Goal: Task Accomplishment & Management: Complete application form

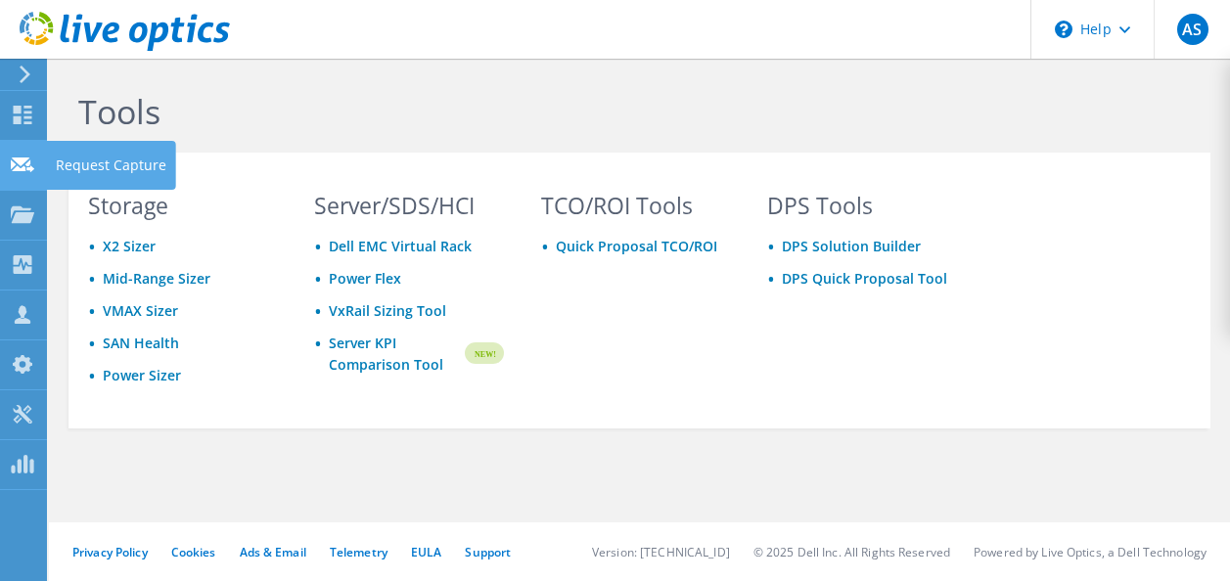
click at [21, 168] on icon at bounding box center [22, 165] width 23 height 19
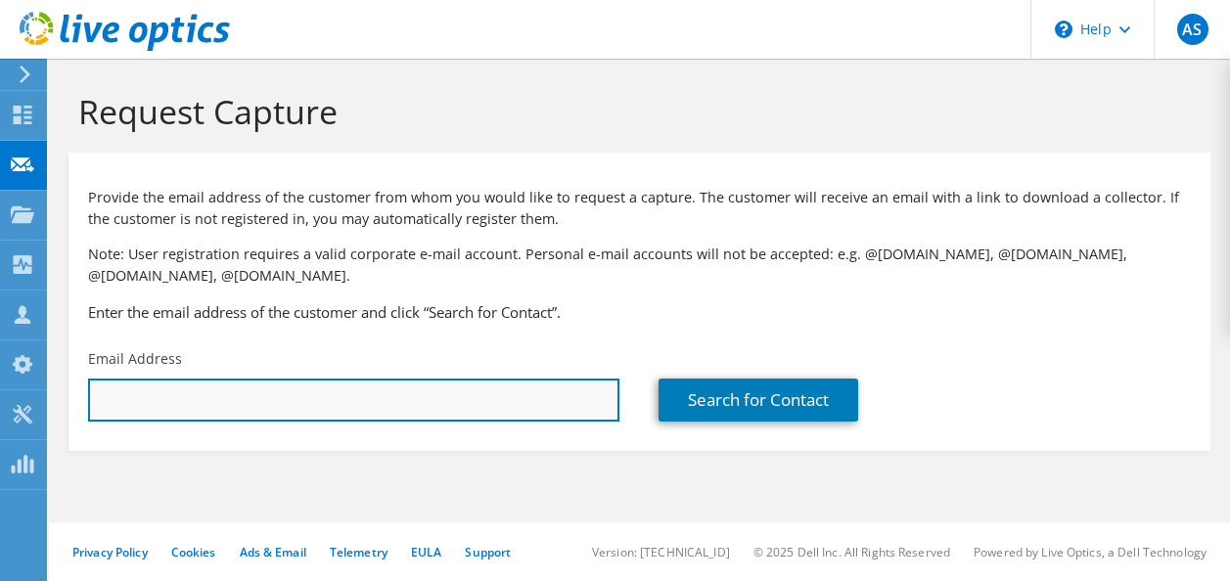
click at [338, 390] on input "text" at bounding box center [353, 400] width 531 height 43
paste input "mark.taylor@thedalesmangroup.co.uk"
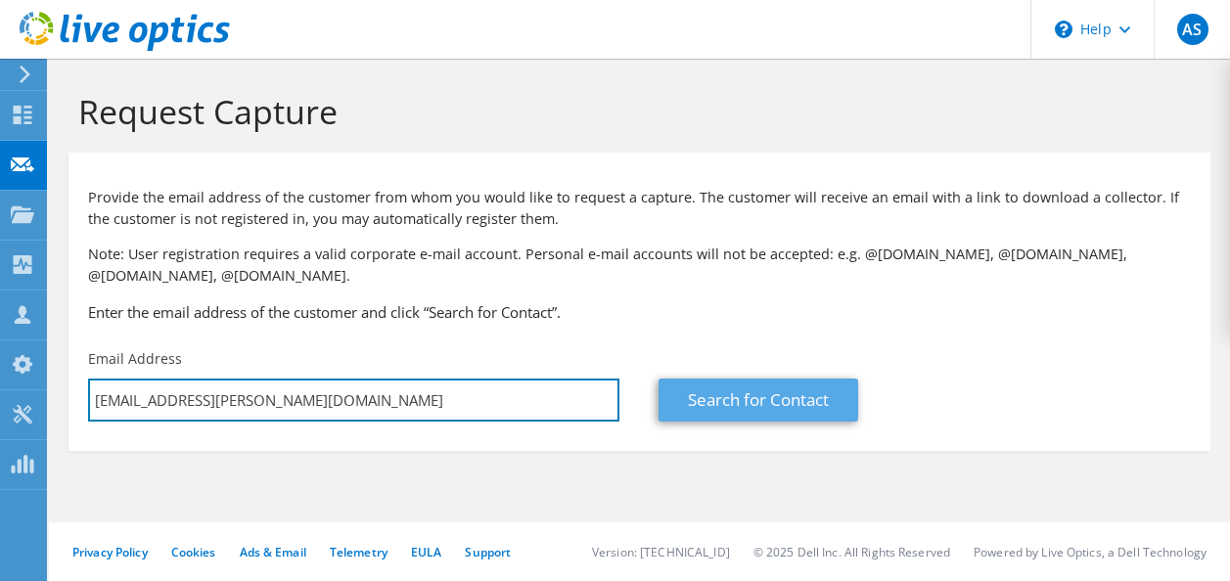
type input "mark.taylor@thedalesmangroup.co.uk"
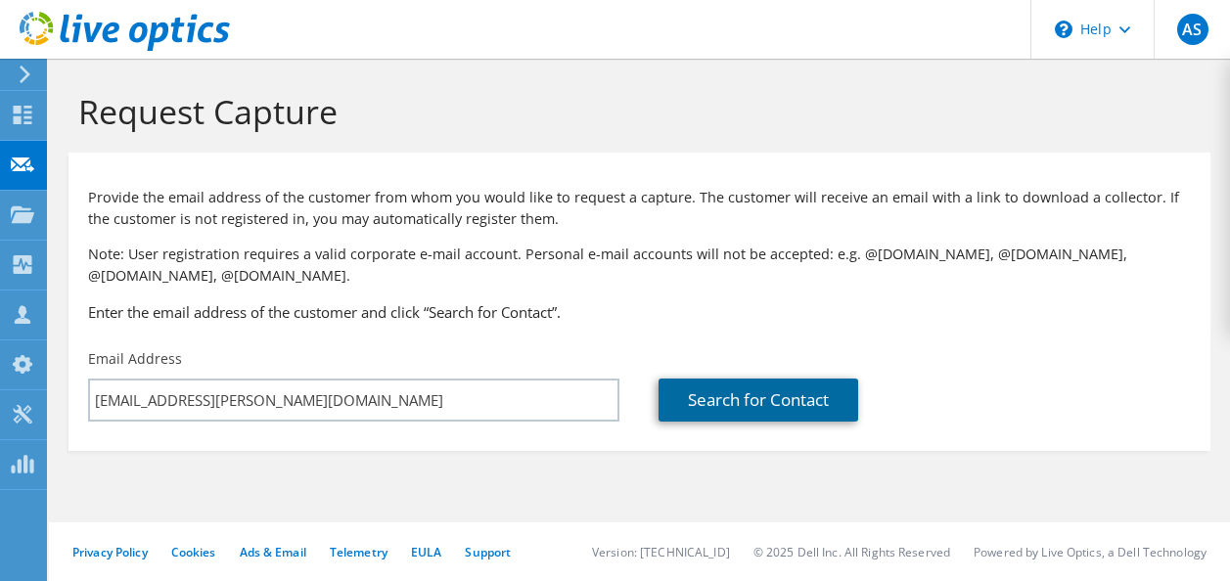
click at [753, 402] on link "Search for Contact" at bounding box center [758, 400] width 200 height 43
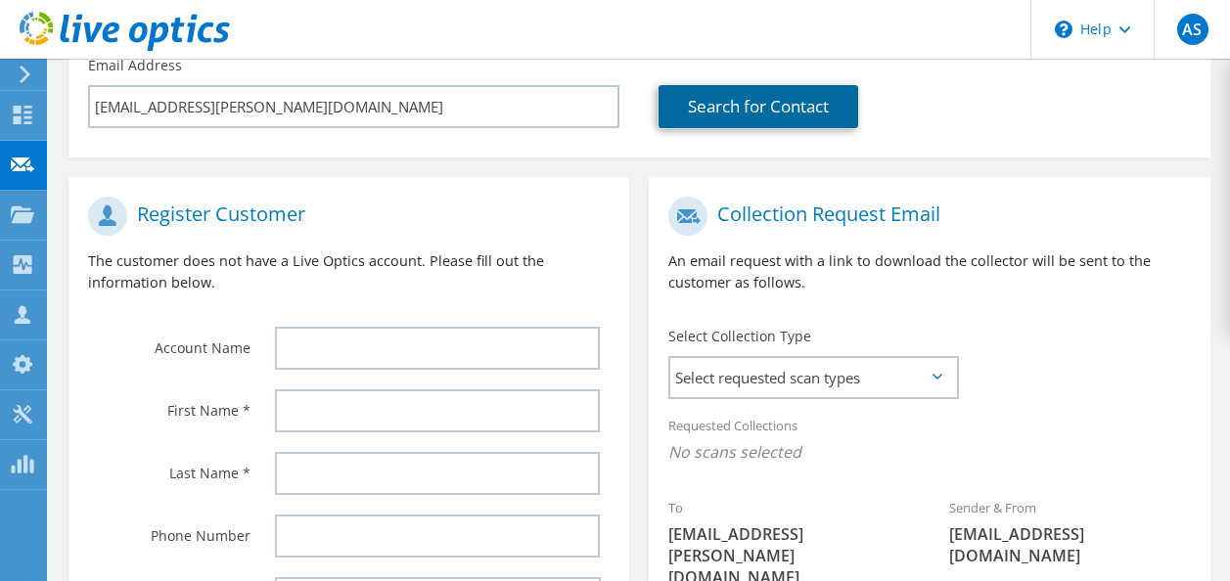
scroll to position [391, 0]
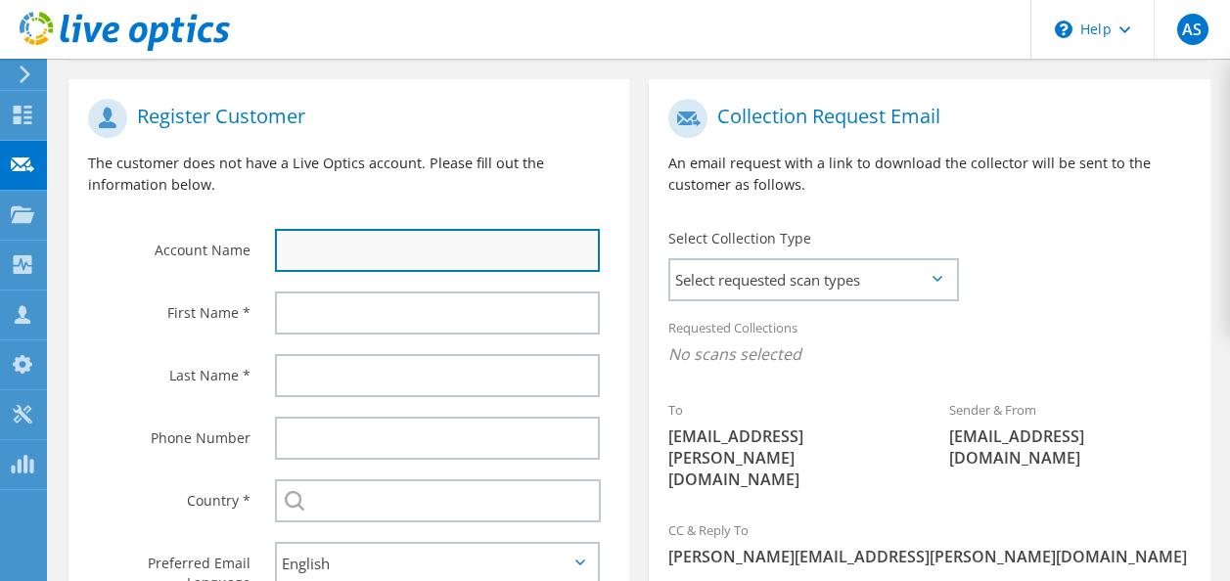
click at [441, 255] on input "text" at bounding box center [437, 250] width 325 height 43
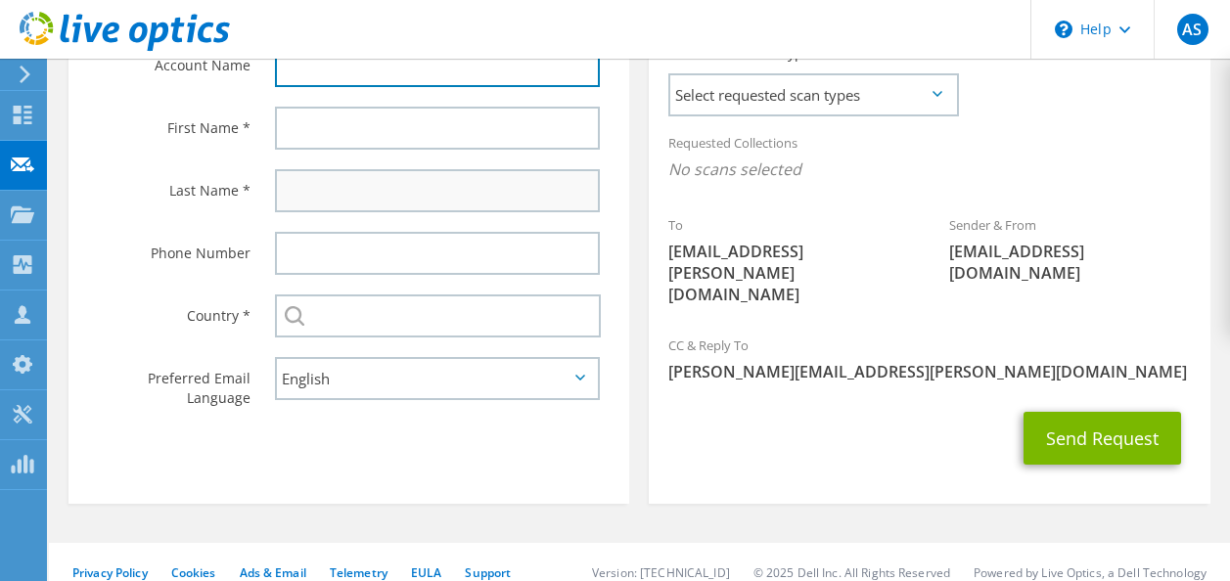
scroll to position [478, 0]
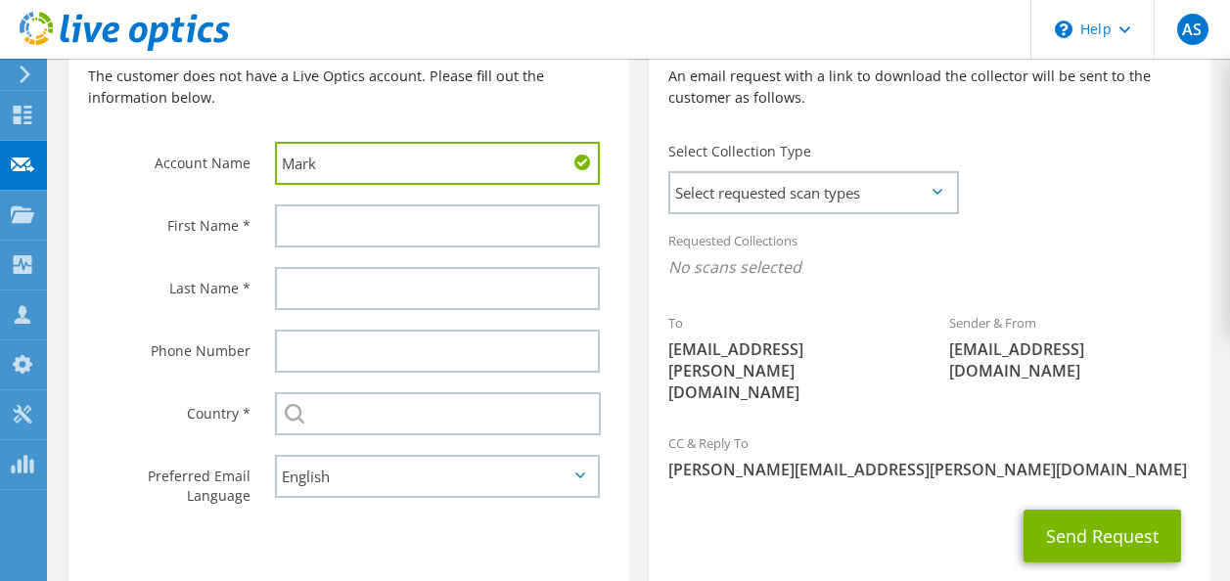
type input "Mark"
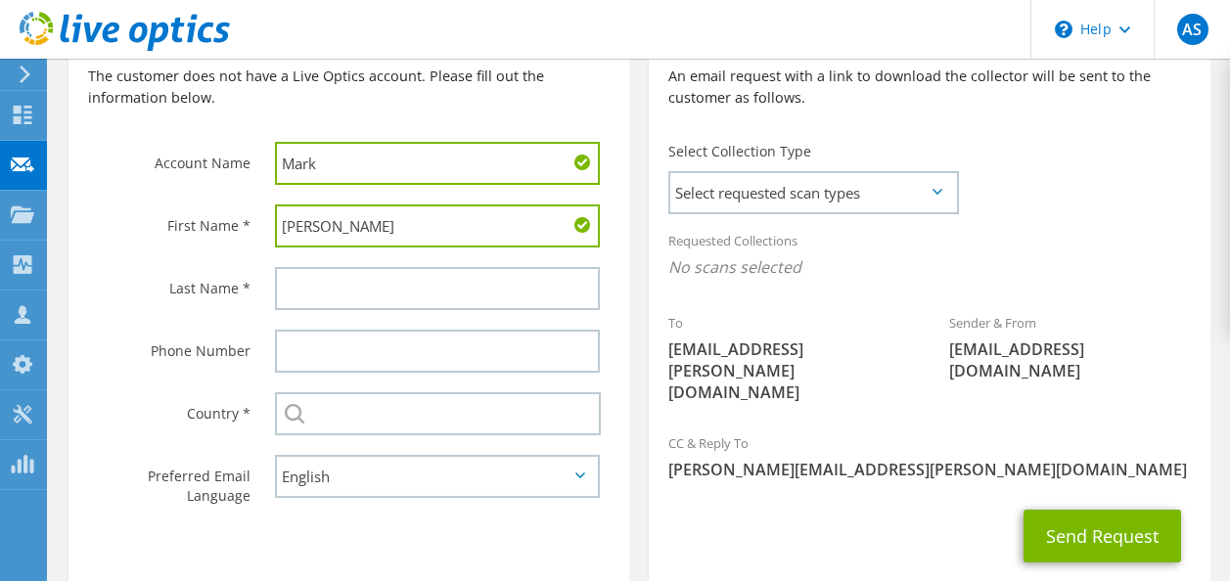
type input "Taylor"
drag, startPoint x: 351, startPoint y: 159, endPoint x: 198, endPoint y: 159, distance: 153.6
click at [198, 159] on div "Account Name Mark" at bounding box center [348, 98] width 561 height 193
drag, startPoint x: 318, startPoint y: 234, endPoint x: 207, endPoint y: 260, distance: 113.7
click at [155, 236] on div "First Name * Taylor" at bounding box center [348, 226] width 561 height 63
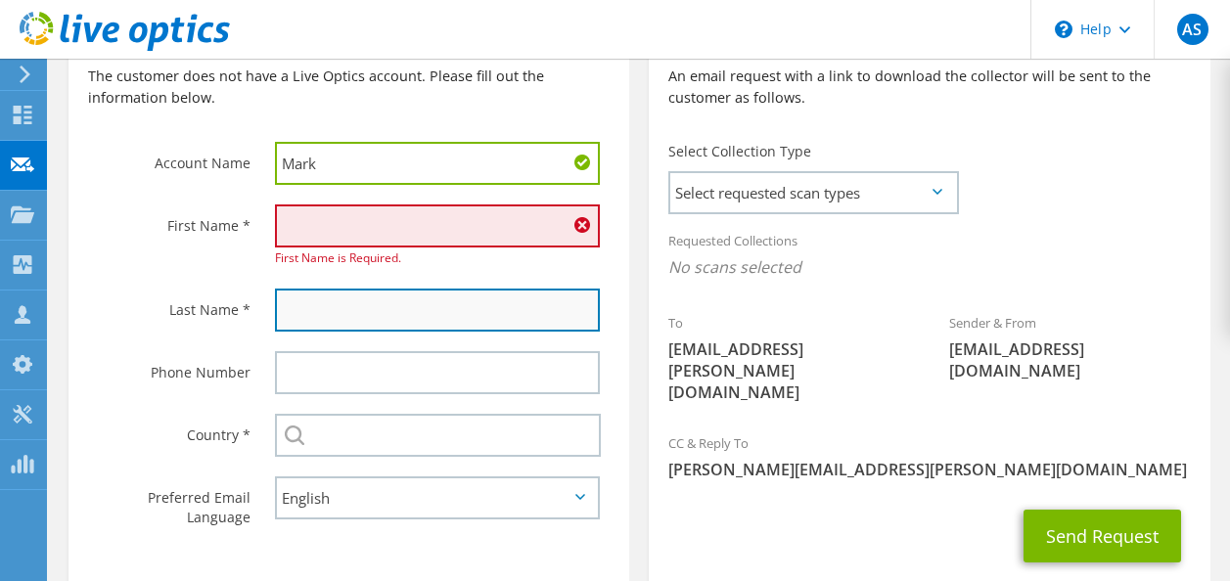
click at [300, 291] on input "text" at bounding box center [437, 310] width 325 height 43
paste input "Taylor"
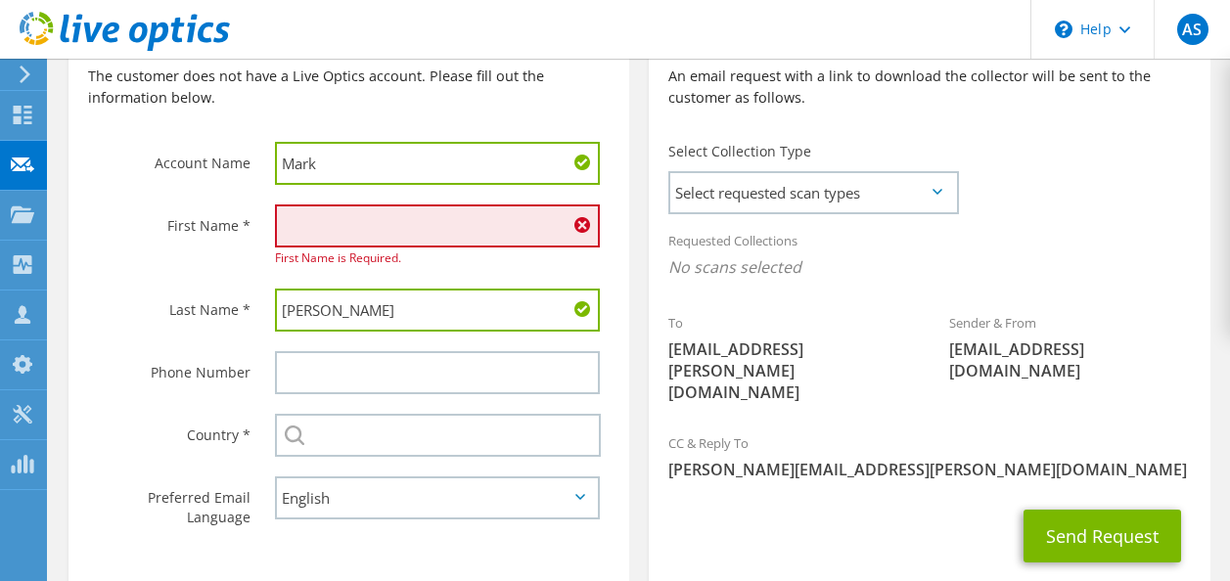
type input "Taylor"
drag, startPoint x: 338, startPoint y: 163, endPoint x: 179, endPoint y: 160, distance: 159.5
click at [179, 160] on div "Account Name Mark" at bounding box center [348, 98] width 561 height 193
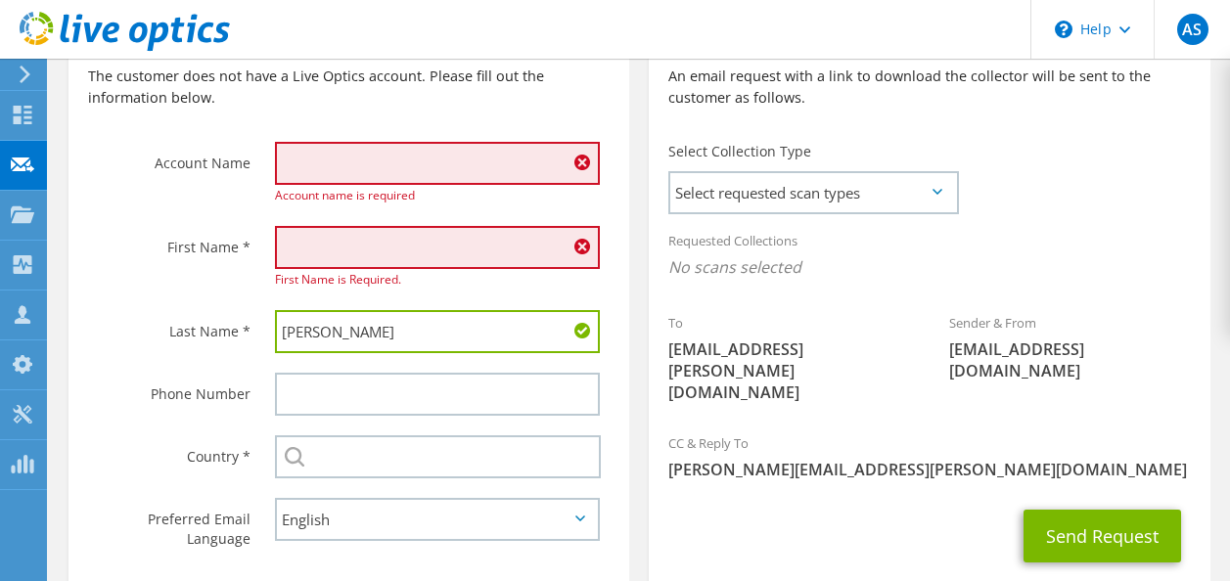
click at [302, 220] on div "First Name is Required." at bounding box center [442, 258] width 374 height 84
drag, startPoint x: 304, startPoint y: 254, endPoint x: 318, endPoint y: 253, distance: 13.7
click at [304, 254] on input "text" at bounding box center [437, 247] width 325 height 43
paste input "Mark"
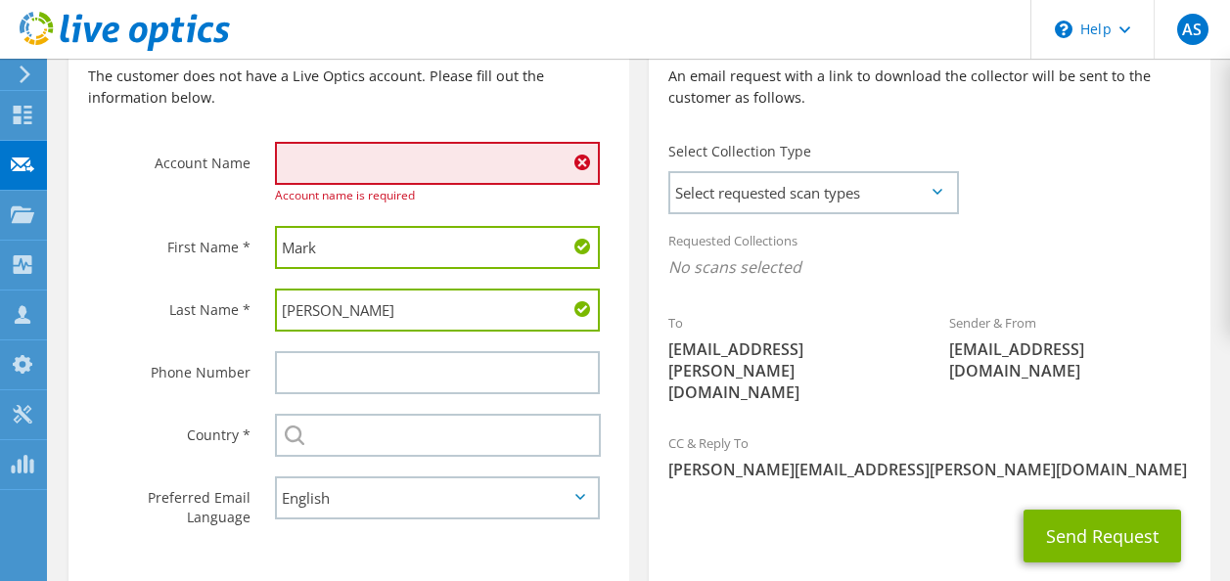
type input "Mark"
click at [346, 167] on input "text" at bounding box center [437, 163] width 325 height 43
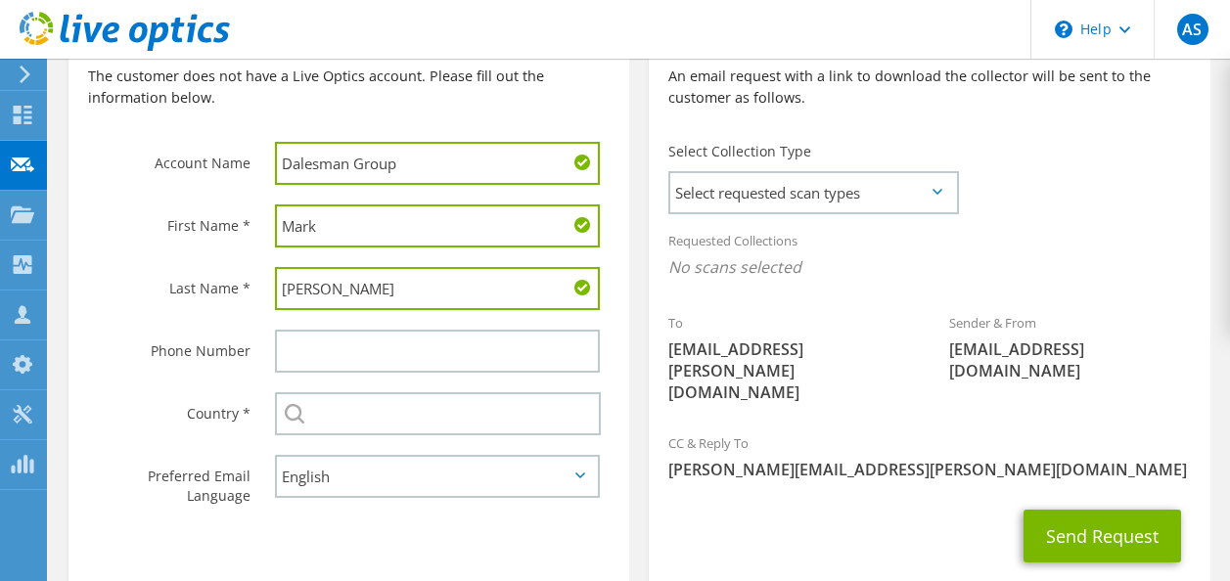
type input "Dalesman Group"
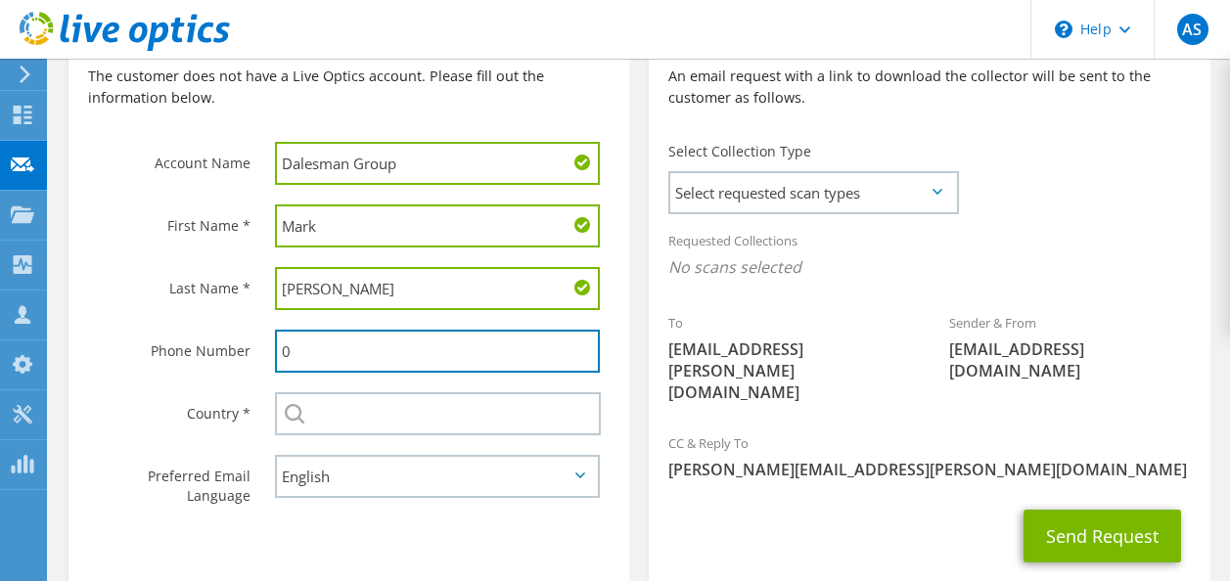
paste input "1274 758000"
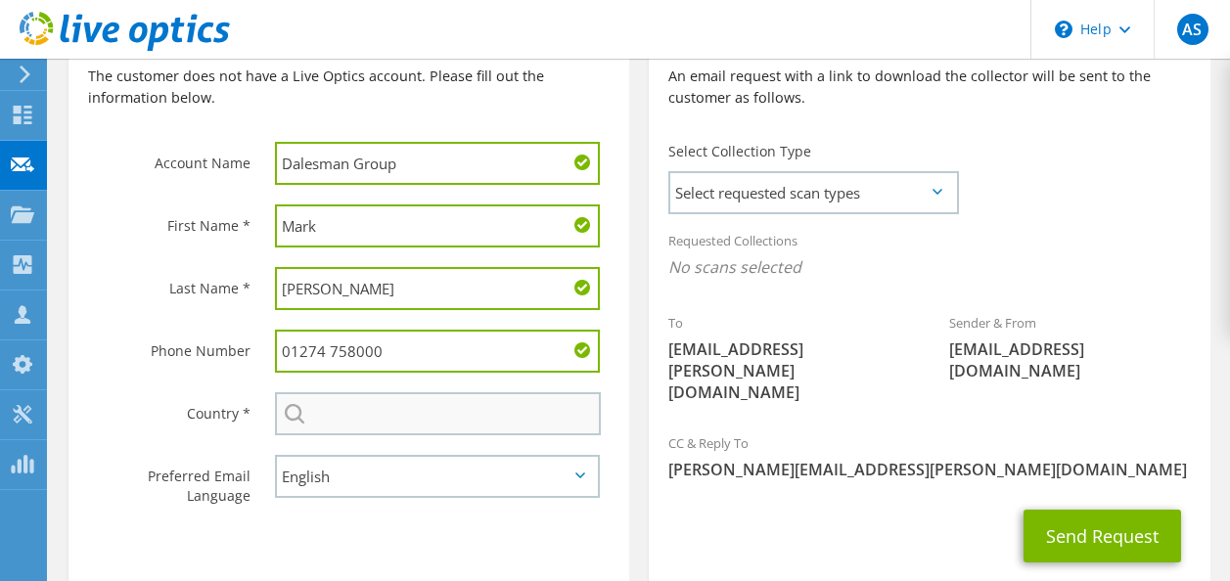
type input "01274 758000"
click at [361, 398] on input "text" at bounding box center [438, 413] width 326 height 43
type input "United Kingdom"
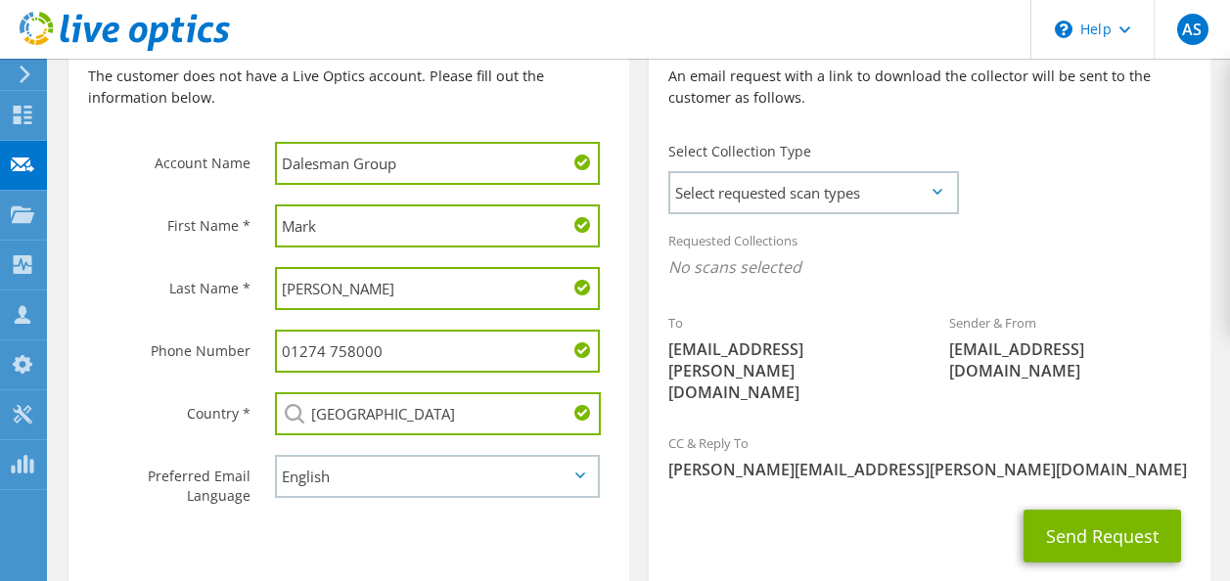
click at [795, 504] on div "Send Request" at bounding box center [929, 536] width 561 height 72
click at [806, 182] on span "Select requested scan types" at bounding box center [813, 192] width 286 height 39
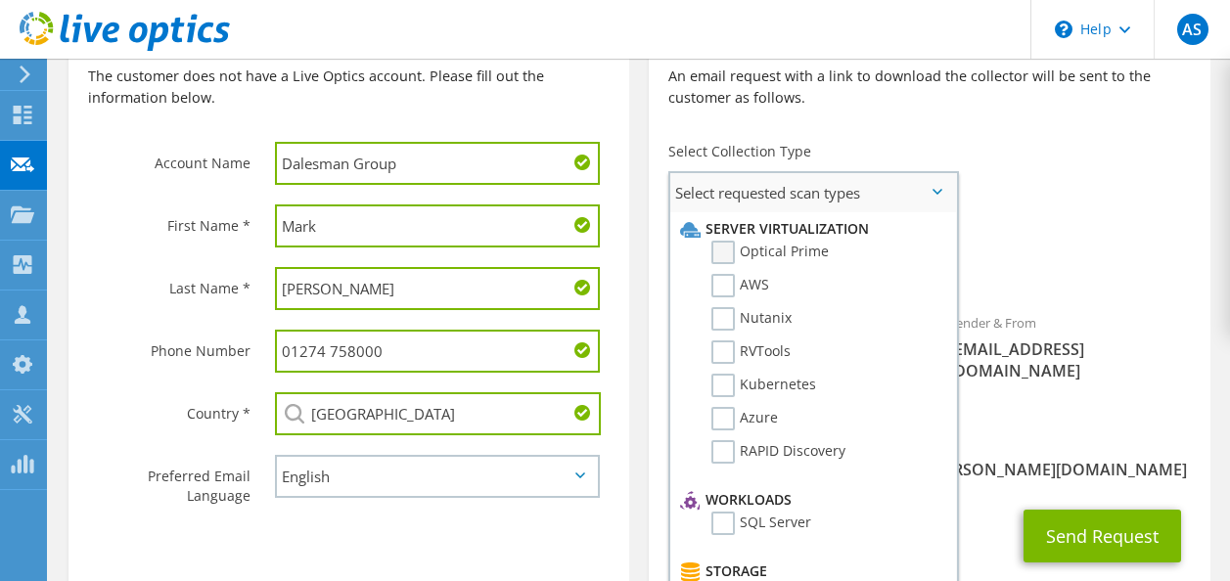
click at [720, 254] on label "Optical Prime" at bounding box center [769, 252] width 117 height 23
click at [0, 0] on input "Optical Prime" at bounding box center [0, 0] width 0 height 0
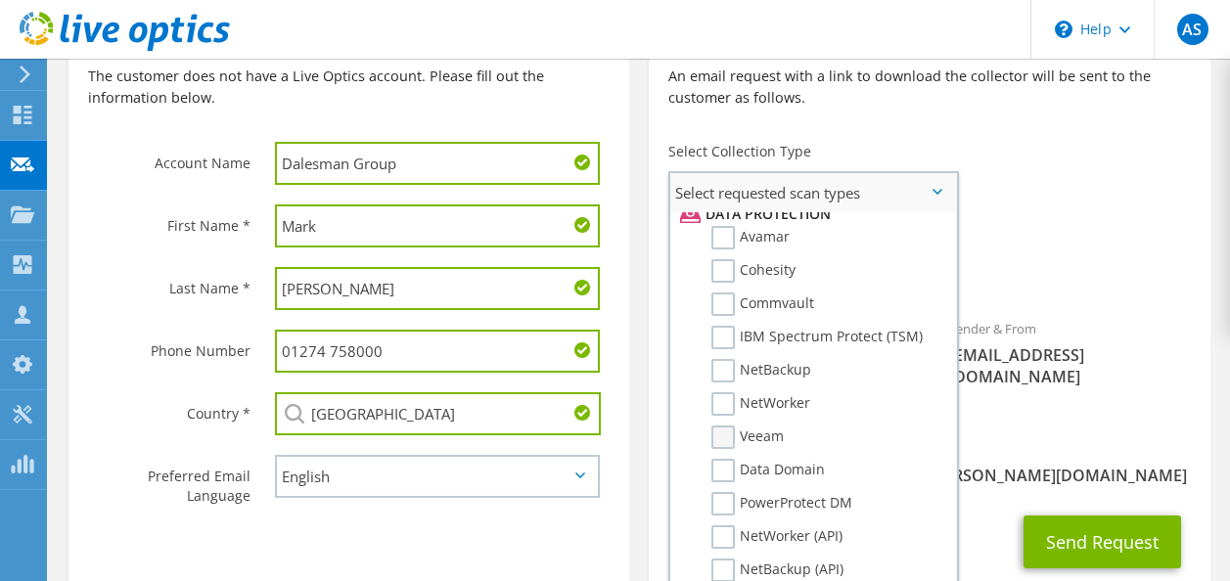
scroll to position [880, 0]
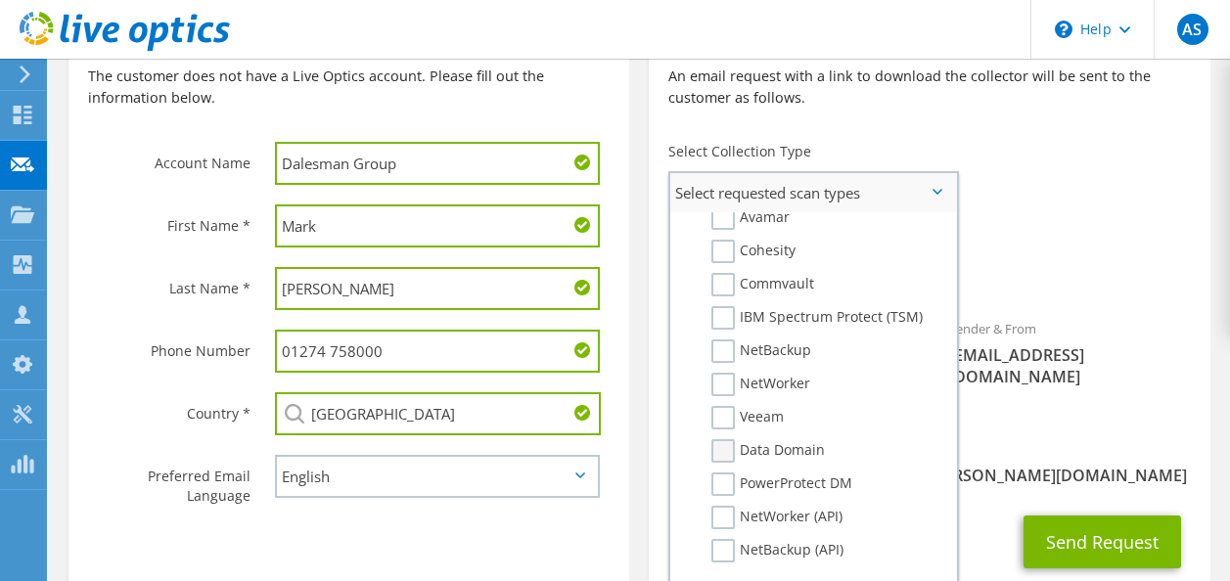
click at [718, 445] on label "Data Domain" at bounding box center [767, 450] width 113 height 23
click at [0, 0] on input "Data Domain" at bounding box center [0, 0] width 0 height 0
click at [1081, 265] on span "Optical Prime Data Domain" at bounding box center [928, 272] width 521 height 32
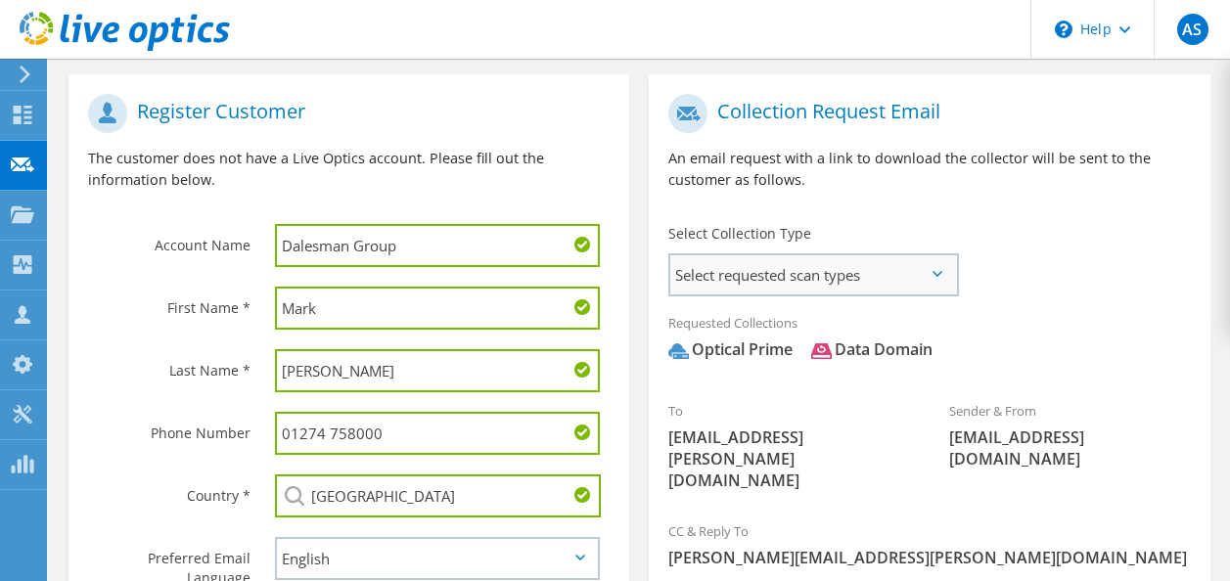
scroll to position [381, 0]
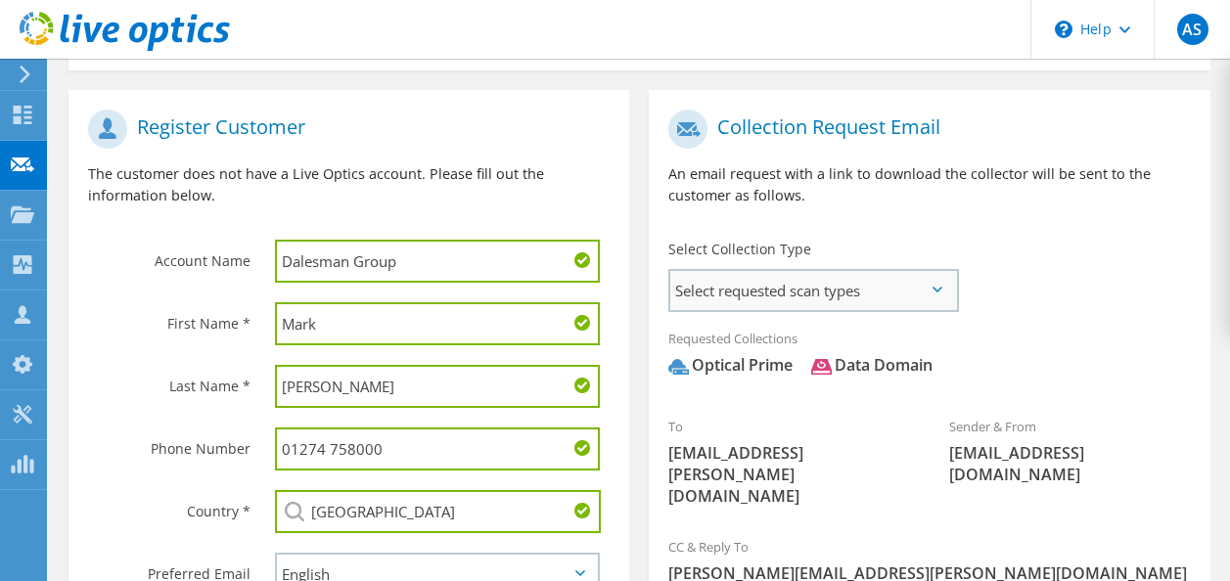
click at [850, 299] on span "Select requested scan types" at bounding box center [813, 290] width 286 height 39
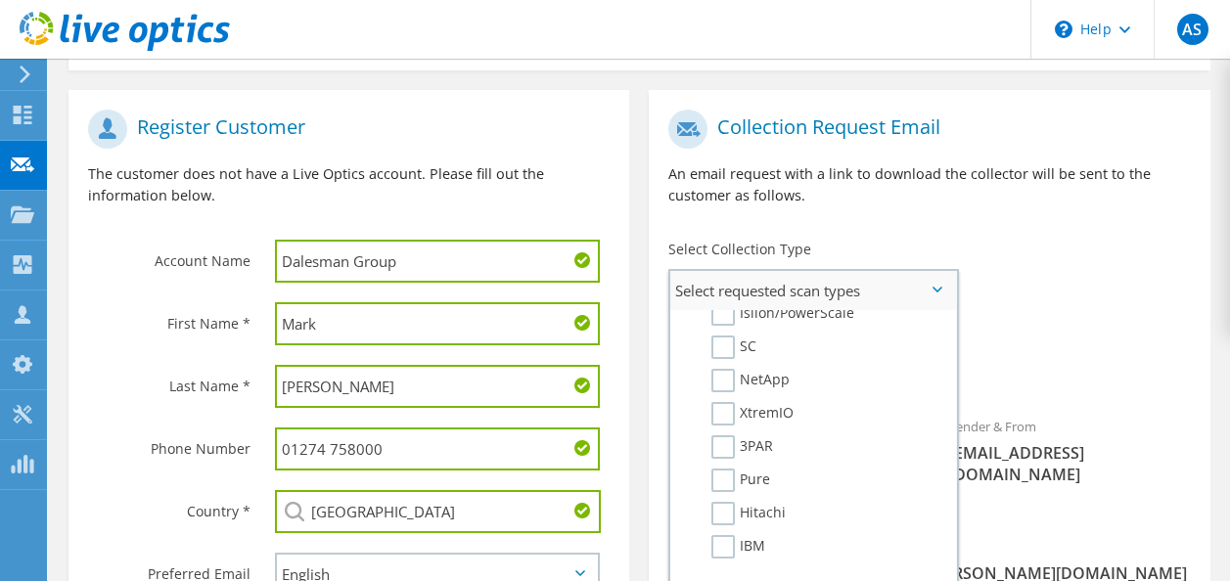
scroll to position [587, 0]
click at [1077, 347] on div "Requested Collections No scans selected Optical Prime Data Domain" at bounding box center [929, 357] width 561 height 78
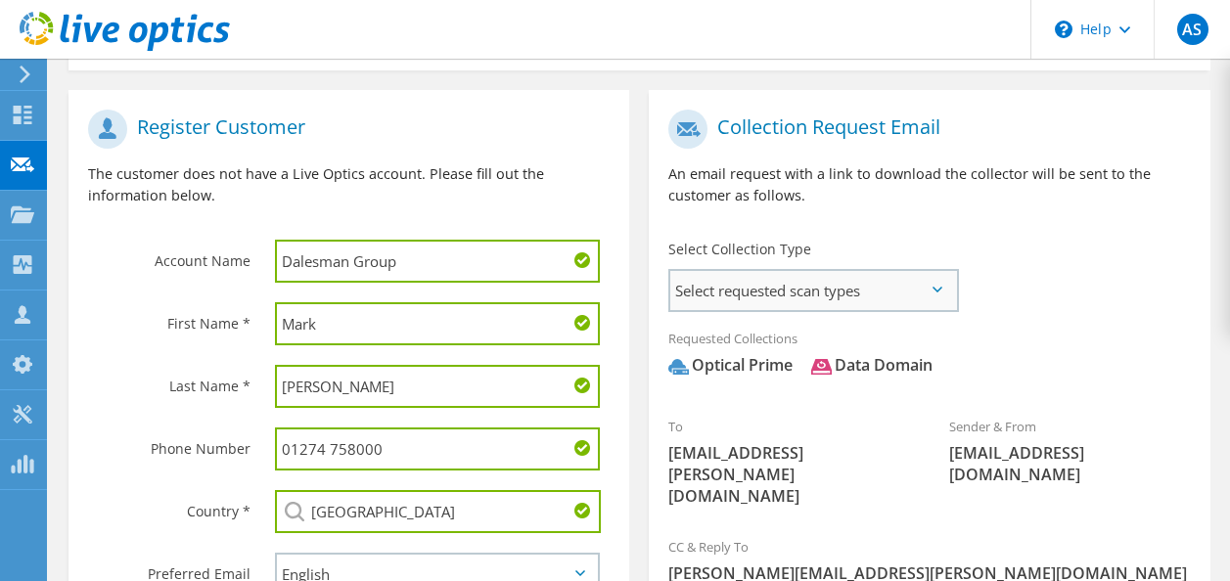
click at [782, 302] on span "Select requested scan types" at bounding box center [813, 290] width 286 height 39
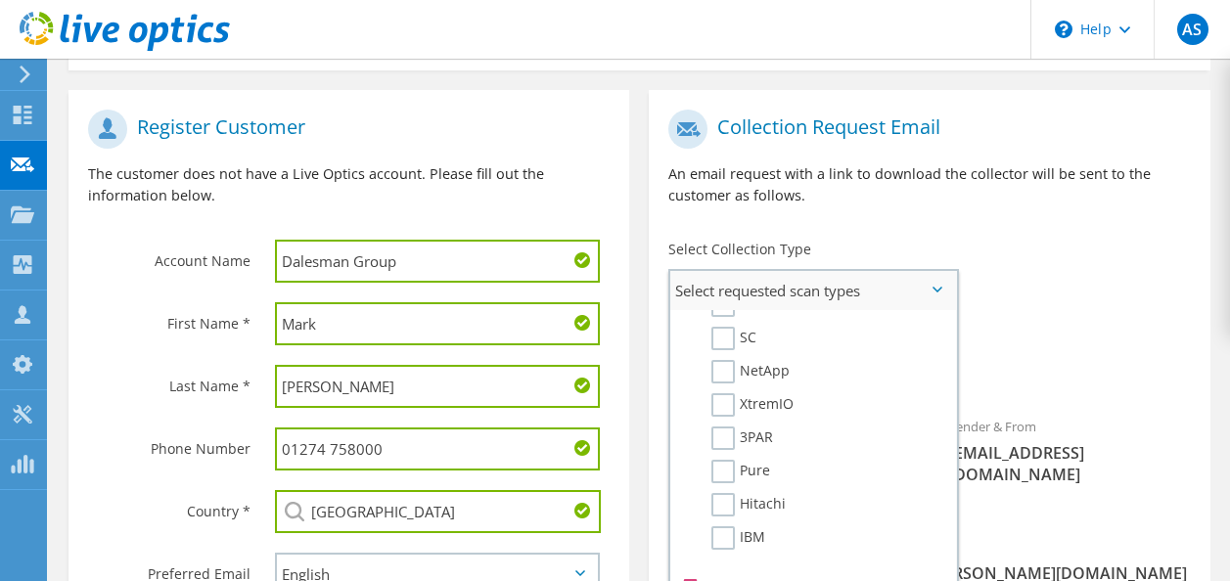
scroll to position [538, 0]
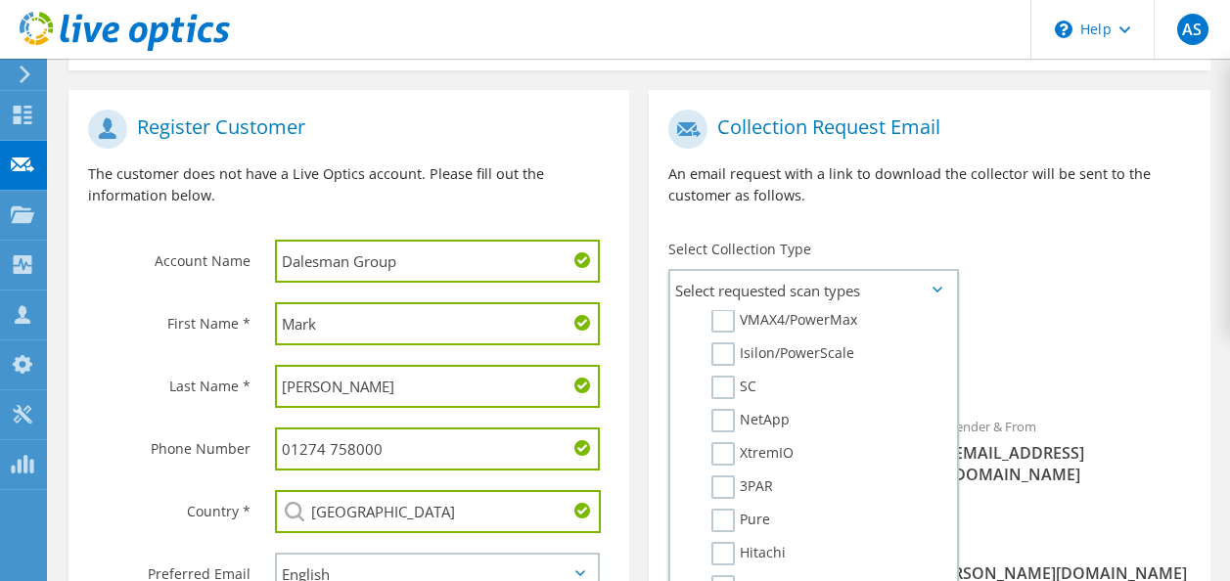
click at [1039, 391] on div "Requested Collections No scans selected Optical Prime Data Domain" at bounding box center [929, 357] width 561 height 78
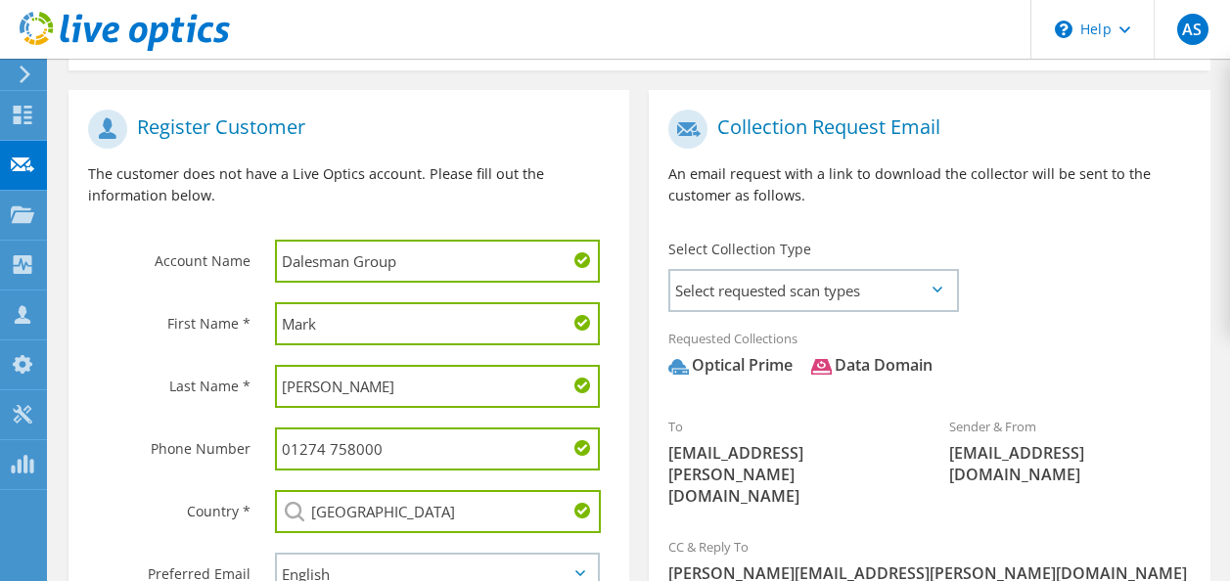
click at [776, 406] on div "To mark.taylor@thedalesmangroup.co.uk" at bounding box center [789, 461] width 281 height 111
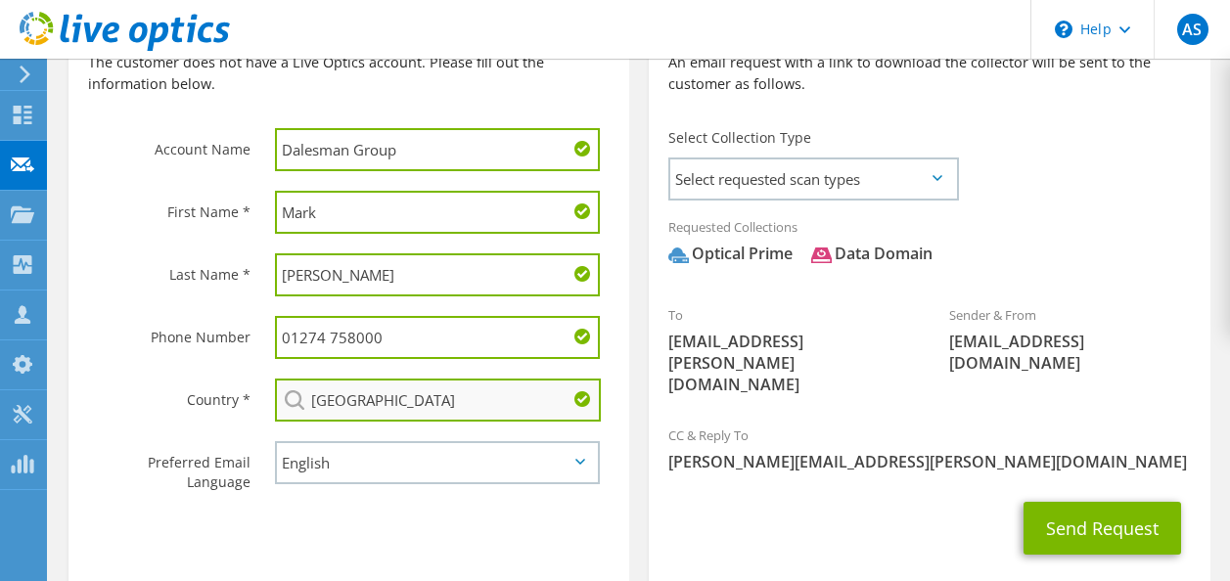
scroll to position [582, 0]
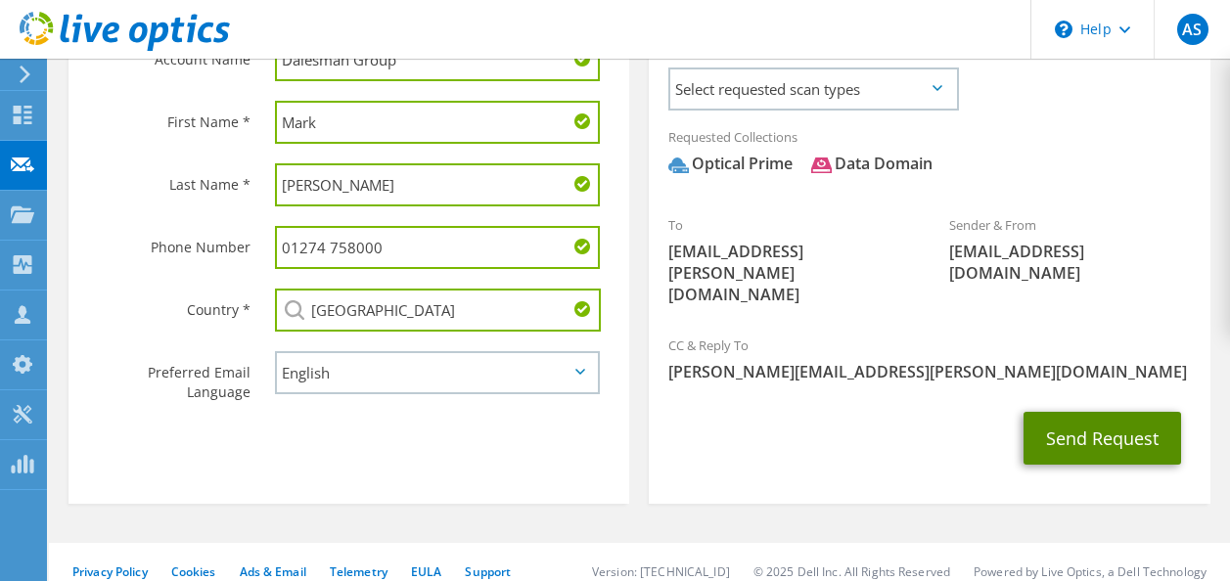
click at [1094, 412] on button "Send Request" at bounding box center [1102, 438] width 158 height 53
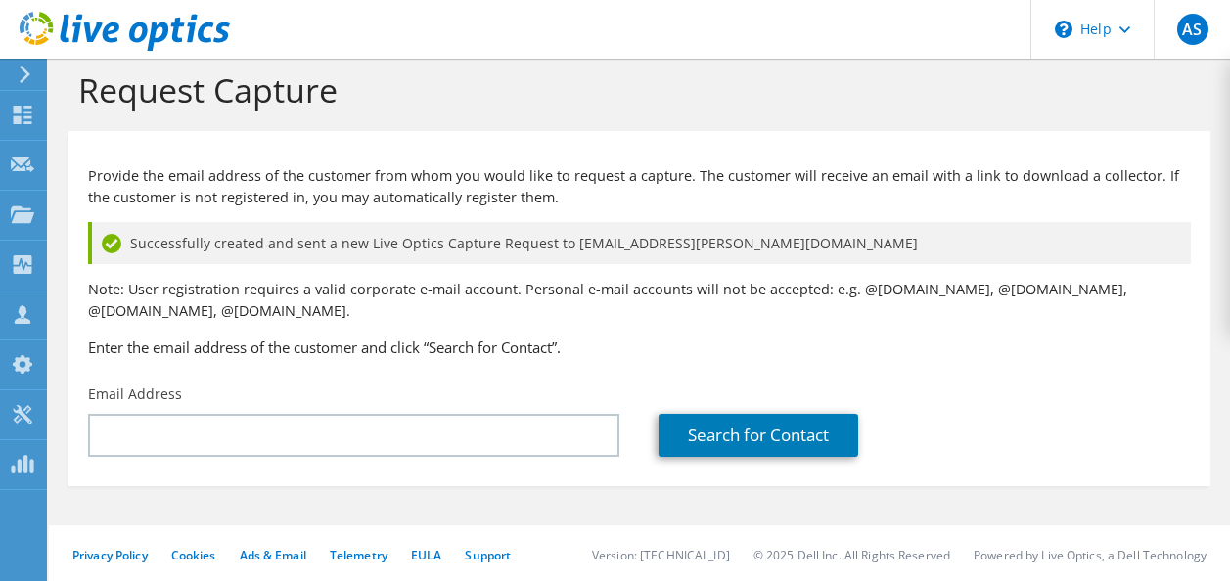
scroll to position [24, 0]
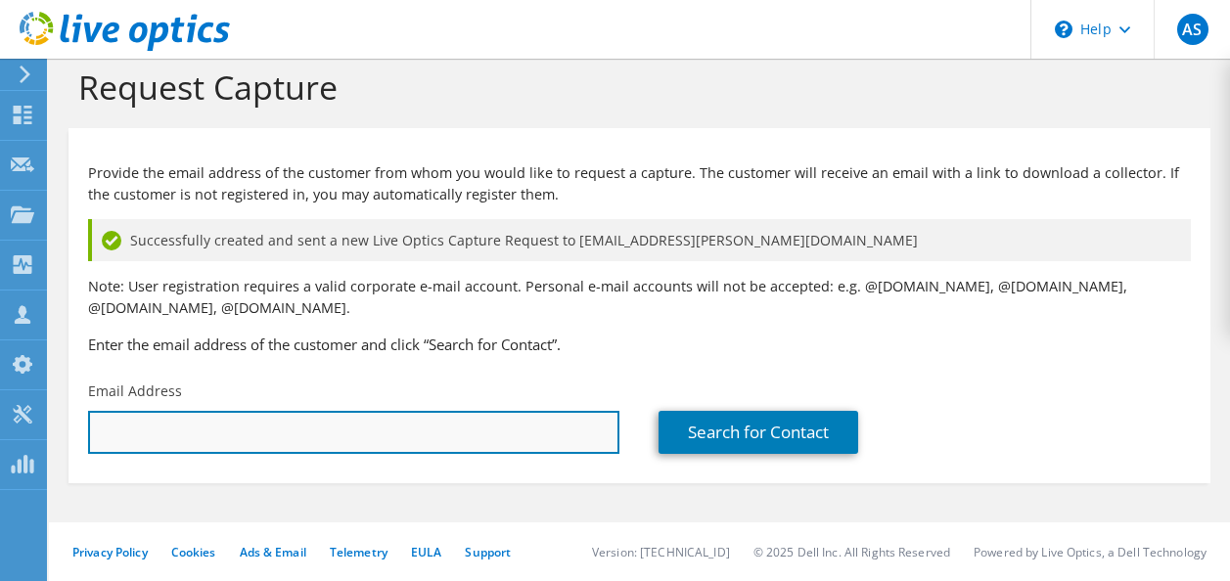
click at [419, 440] on input "text" at bounding box center [353, 432] width 531 height 43
paste input "andy.stanford@thedalesmangroup.co.uk"
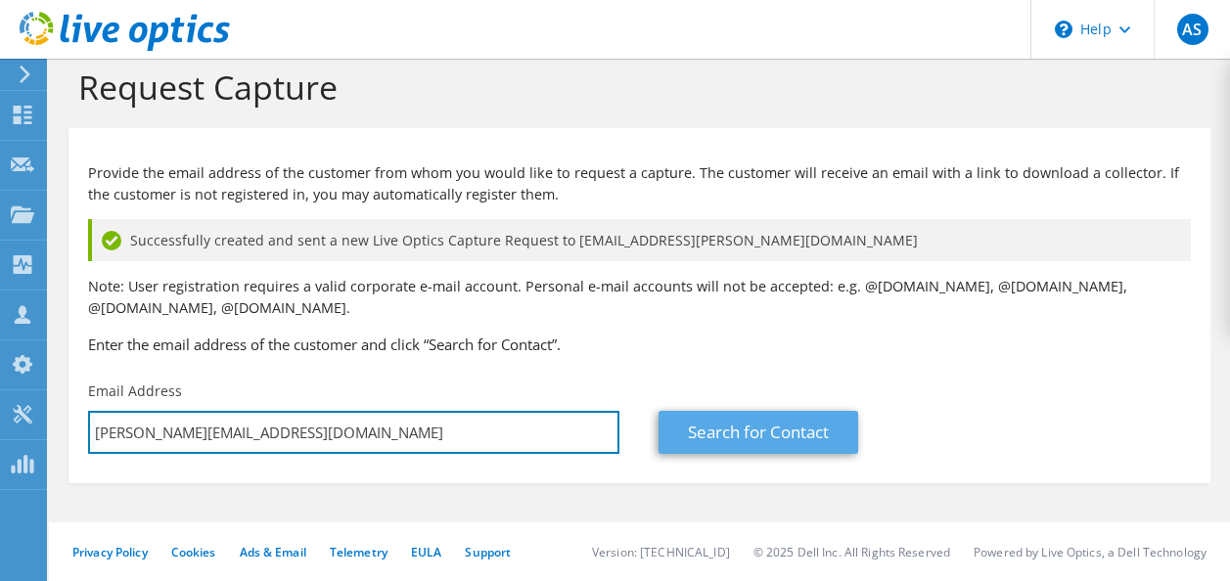
type input "andy.stanford@thedalesmangroup.co.uk"
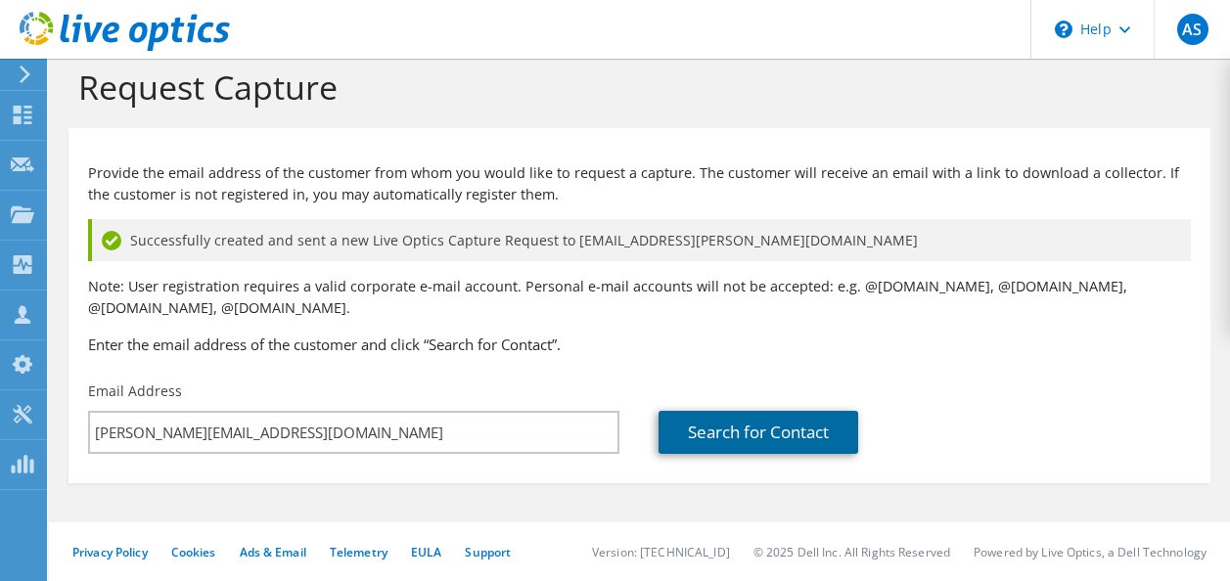
click at [772, 435] on link "Search for Contact" at bounding box center [758, 432] width 200 height 43
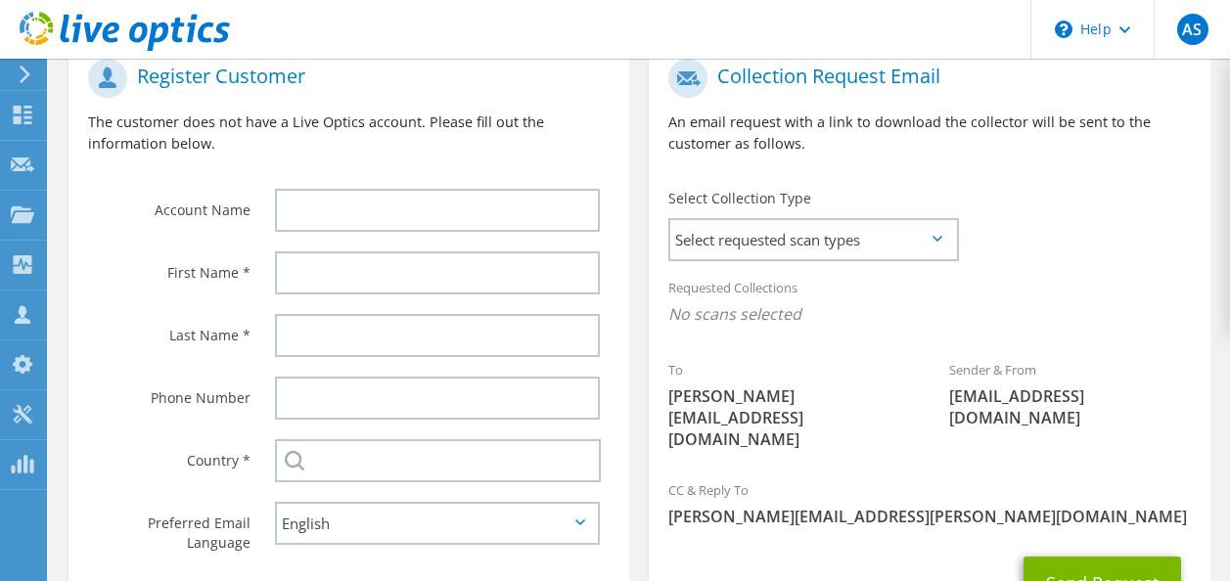
scroll to position [489, 0]
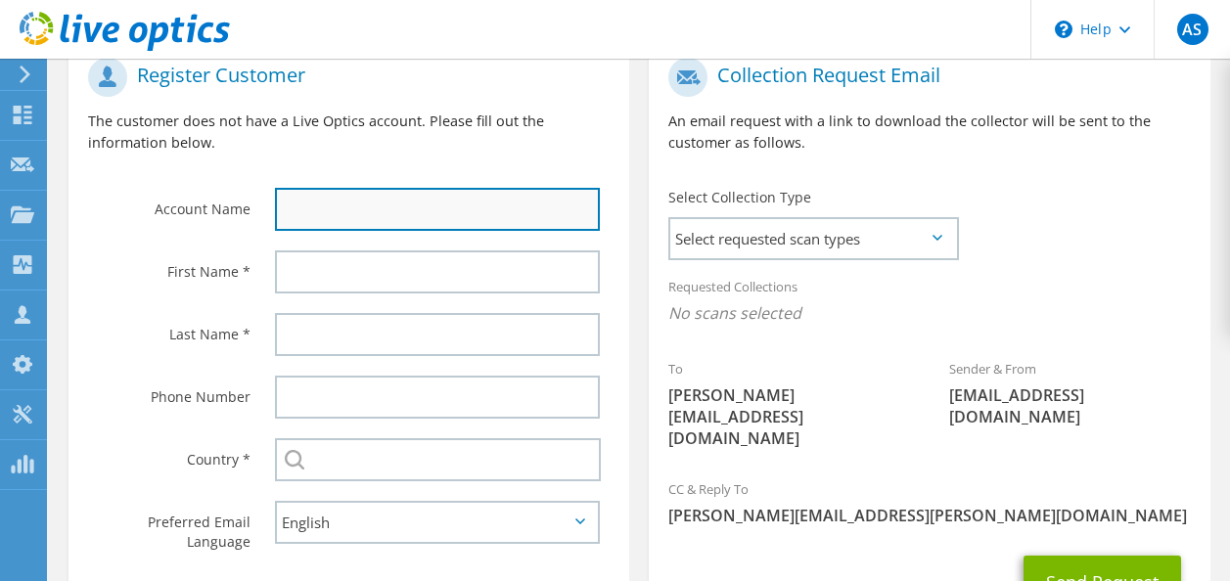
click at [476, 211] on input "text" at bounding box center [437, 209] width 325 height 43
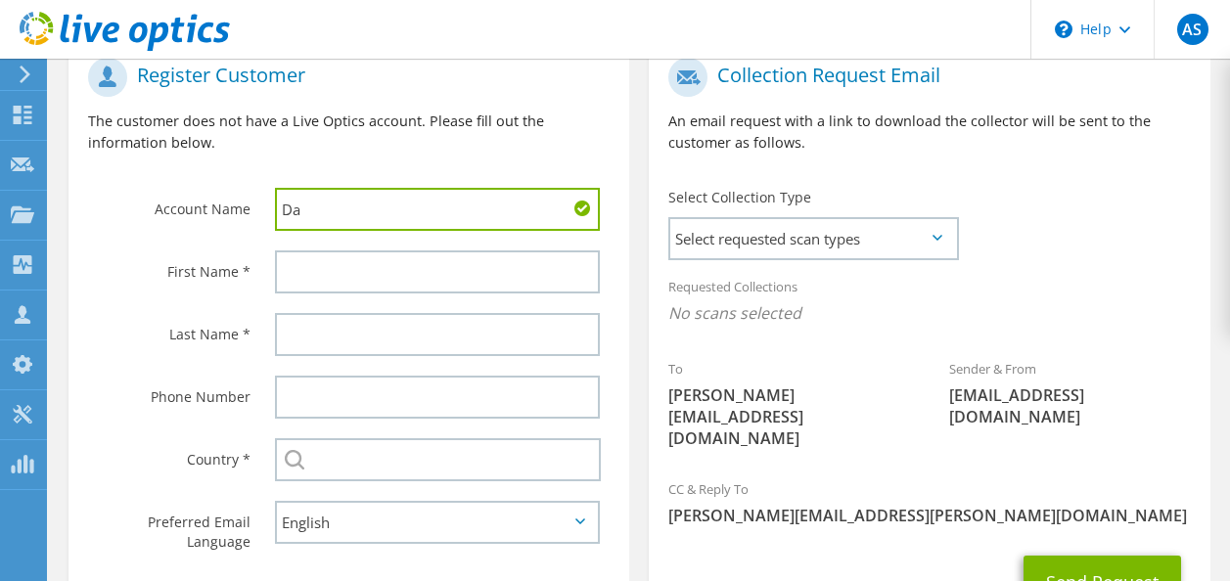
type input "Dalesman Group"
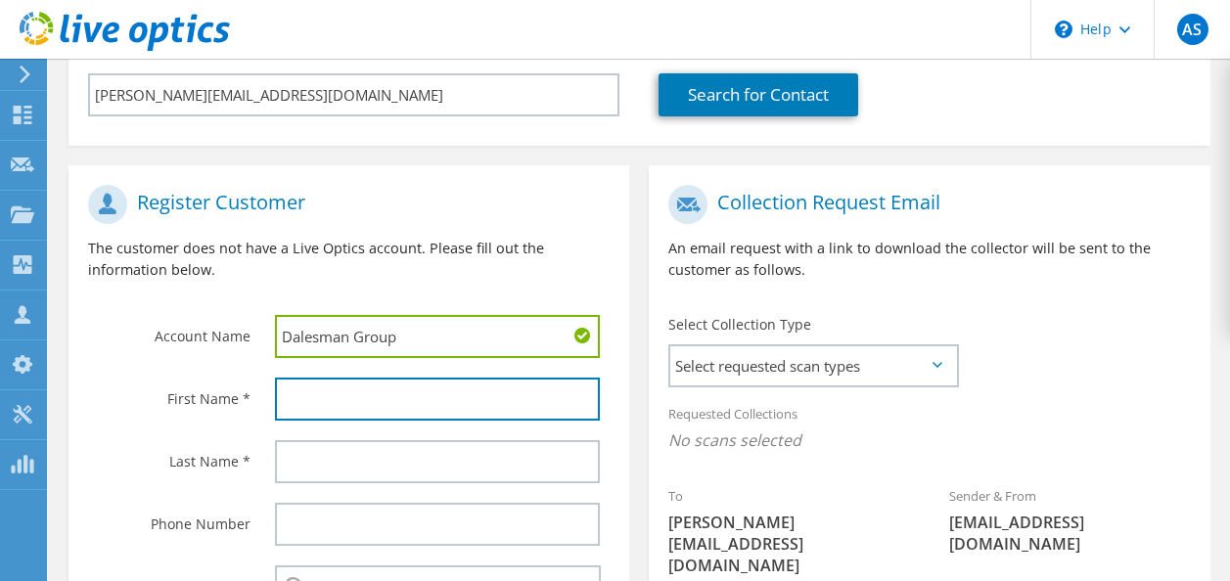
scroll to position [391, 0]
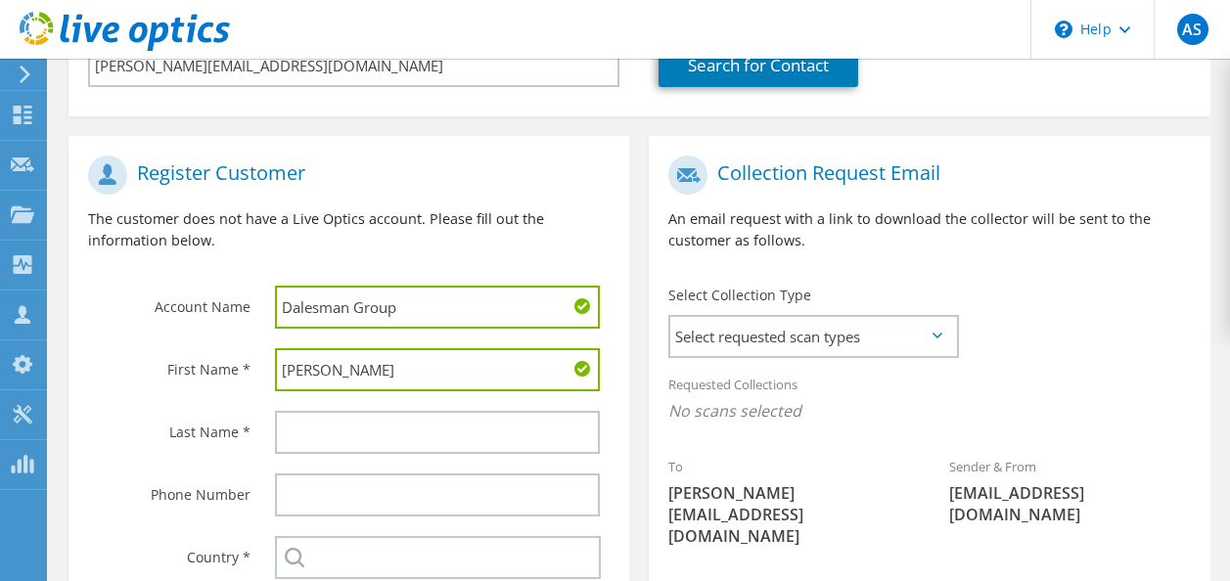
type input "Andy"
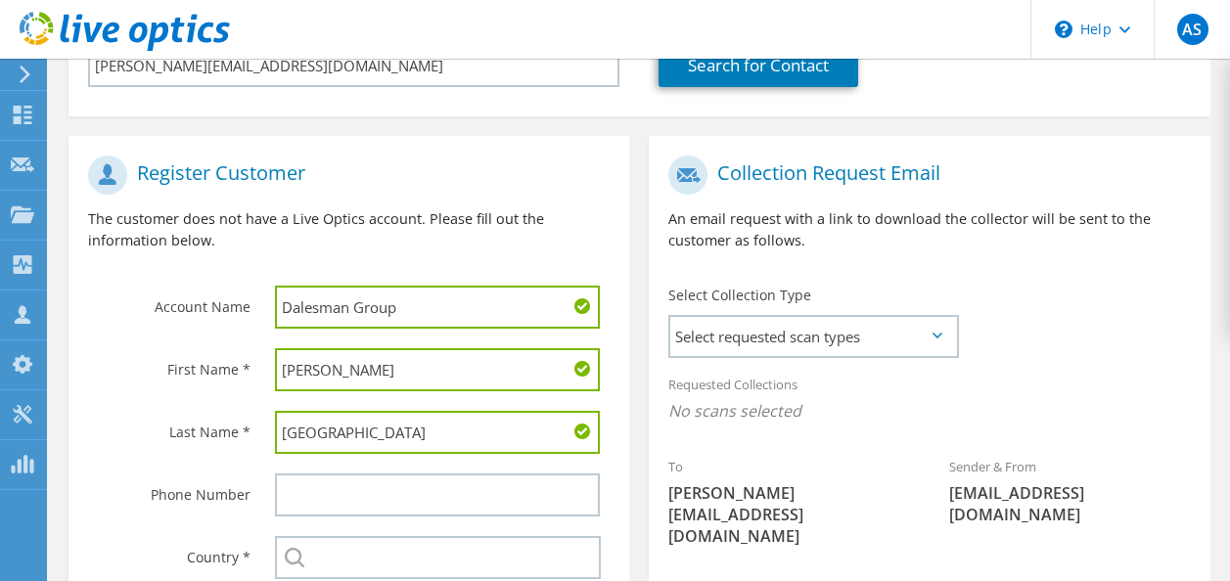
type input "Stanford"
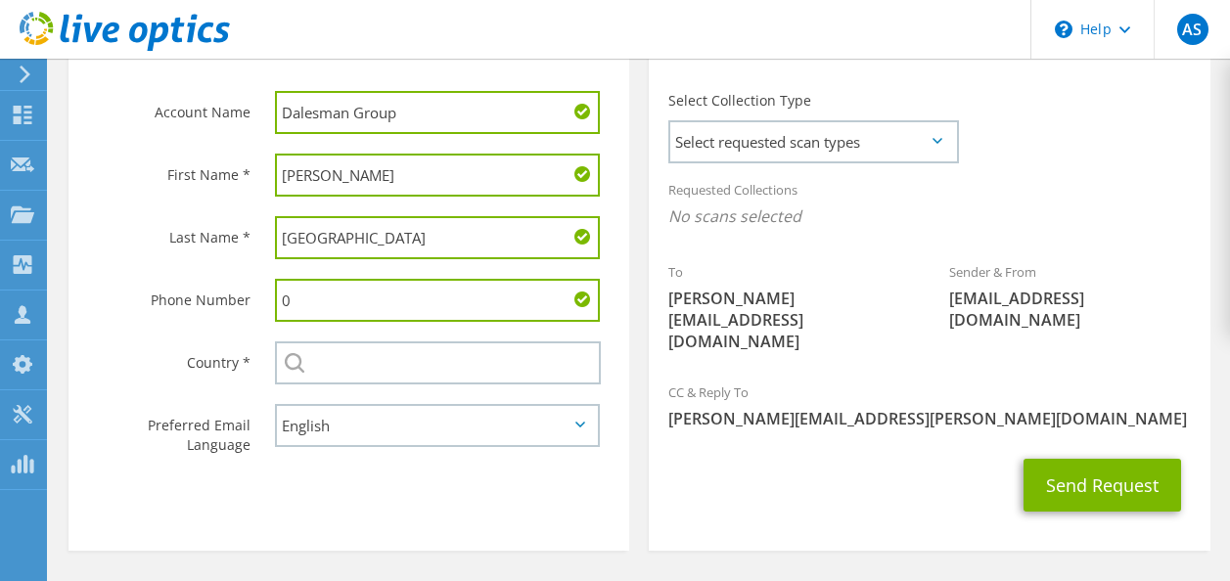
scroll to position [587, 0]
paste input "1274 758000"
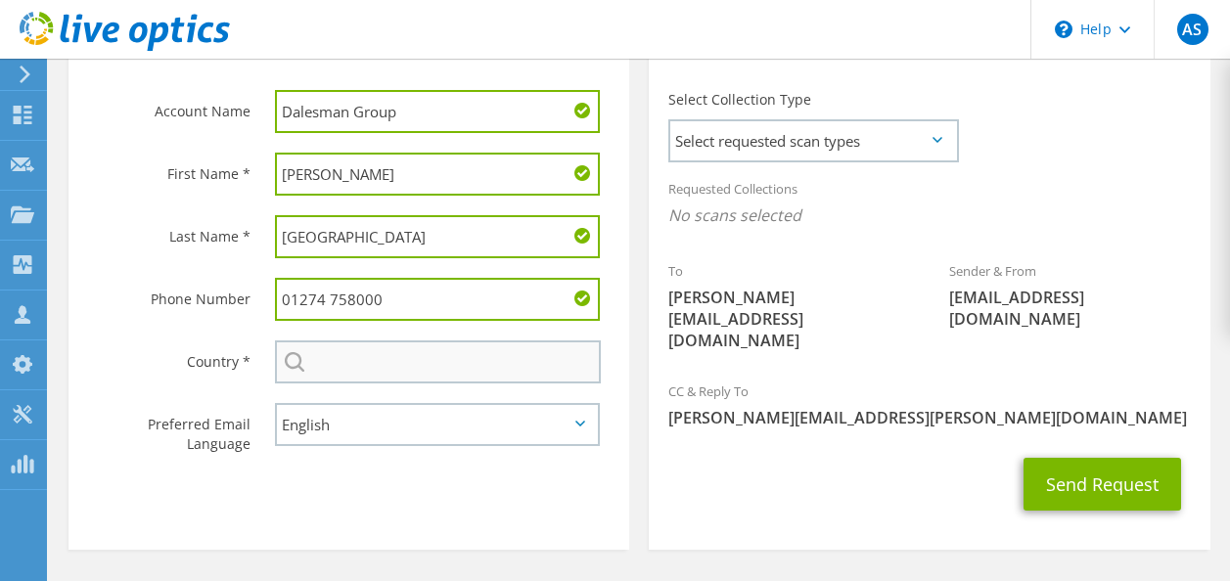
type input "01274 758000"
click at [364, 356] on input "text" at bounding box center [438, 361] width 326 height 43
type input "United Kingdom"
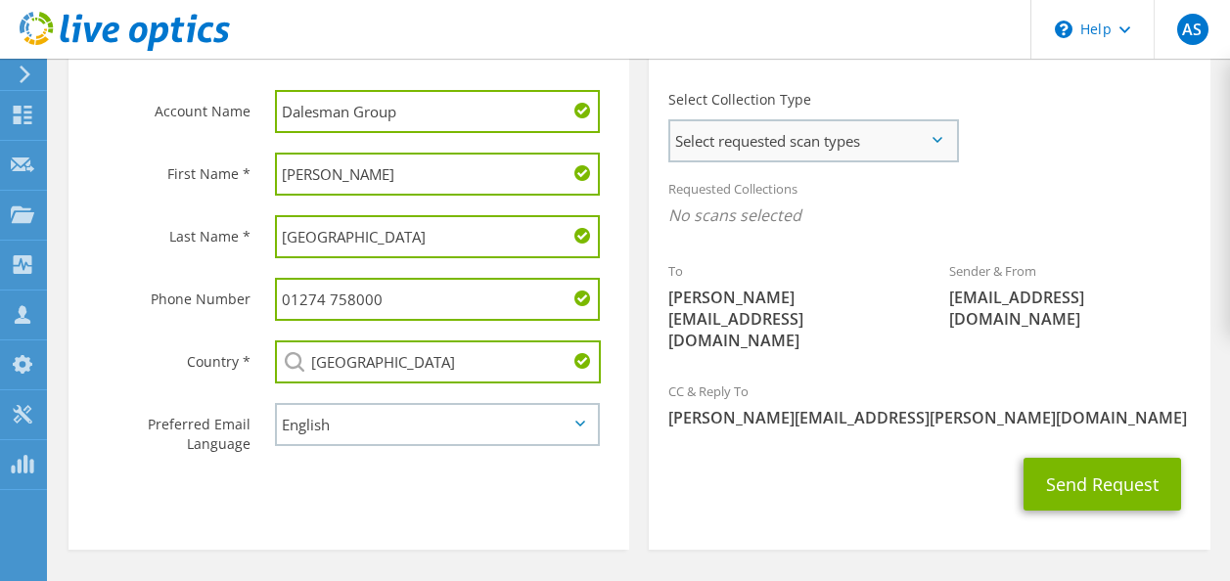
click at [853, 145] on span "Select requested scan types" at bounding box center [813, 140] width 286 height 39
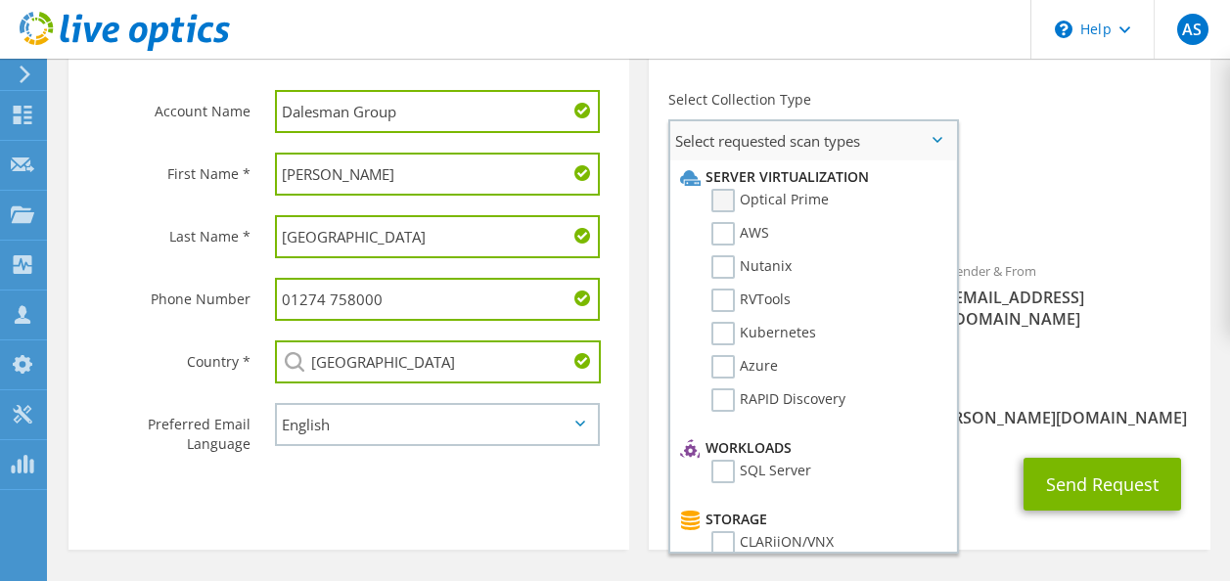
click at [725, 194] on label "Optical Prime" at bounding box center [769, 200] width 117 height 23
click at [0, 0] on input "Optical Prime" at bounding box center [0, 0] width 0 height 0
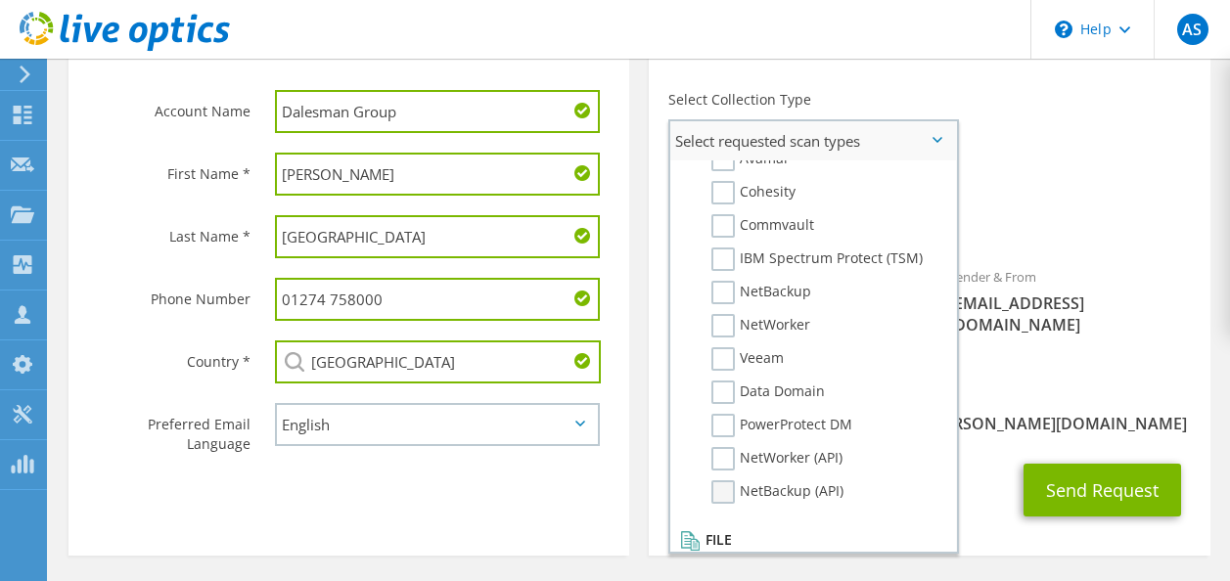
scroll to position [930, 0]
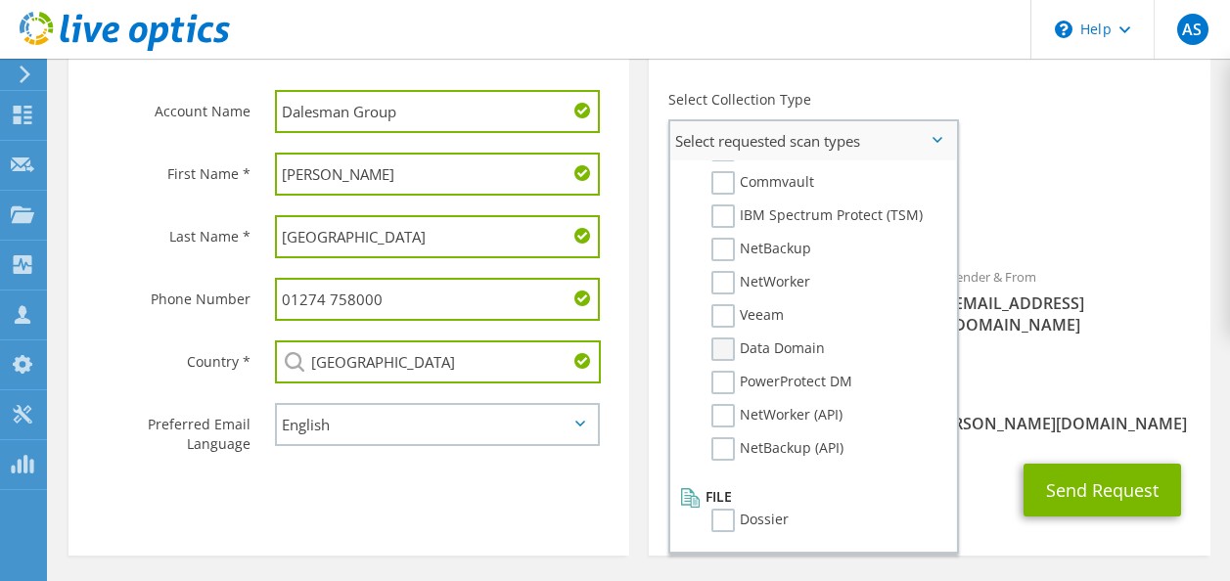
click at [722, 345] on label "Data Domain" at bounding box center [767, 349] width 113 height 23
click at [0, 0] on input "Data Domain" at bounding box center [0, 0] width 0 height 0
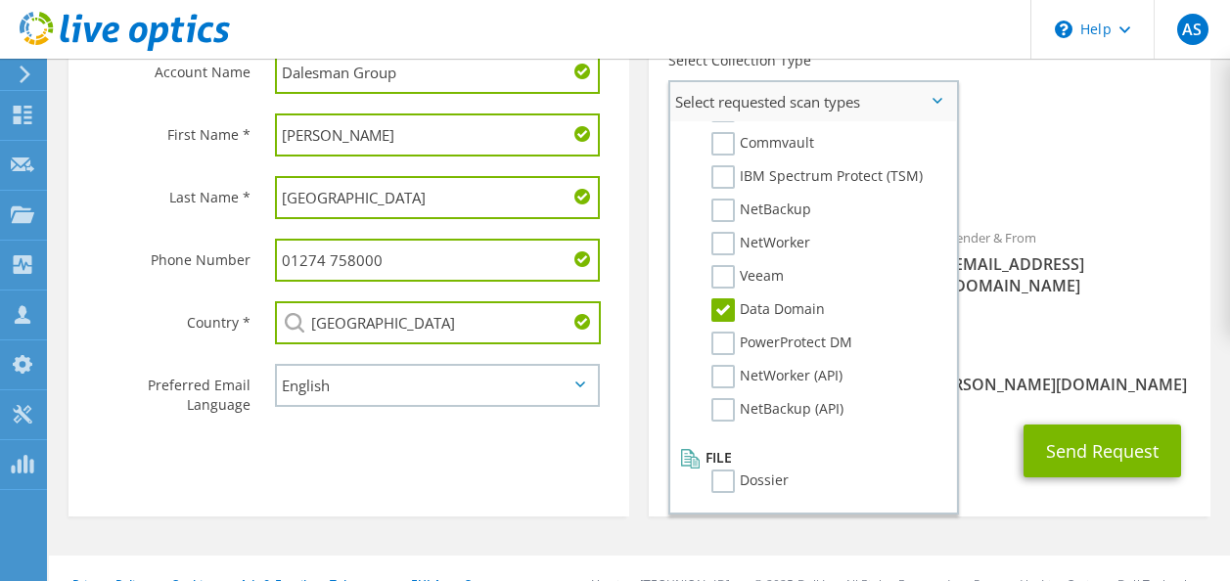
scroll to position [639, 0]
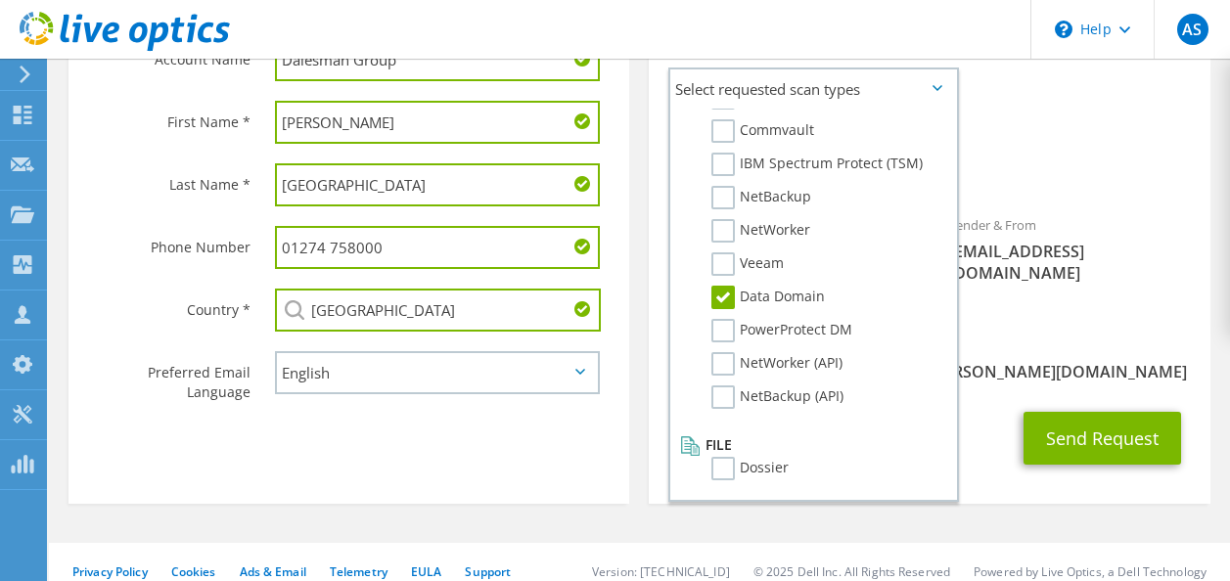
click at [988, 419] on div "Send Request" at bounding box center [929, 438] width 561 height 72
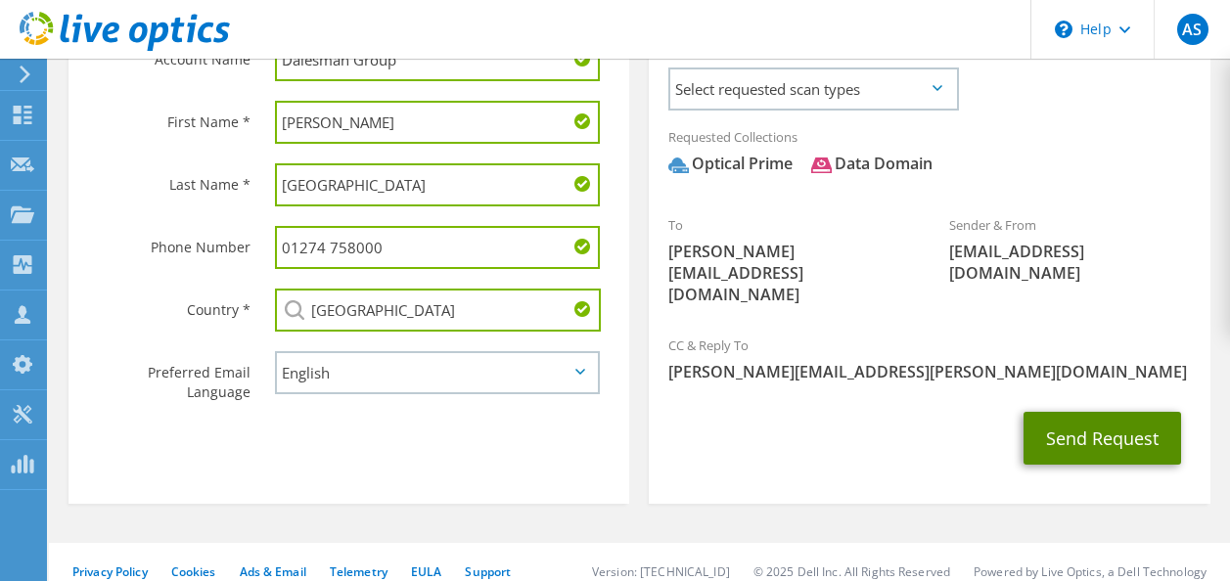
click at [1100, 420] on button "Send Request" at bounding box center [1102, 438] width 158 height 53
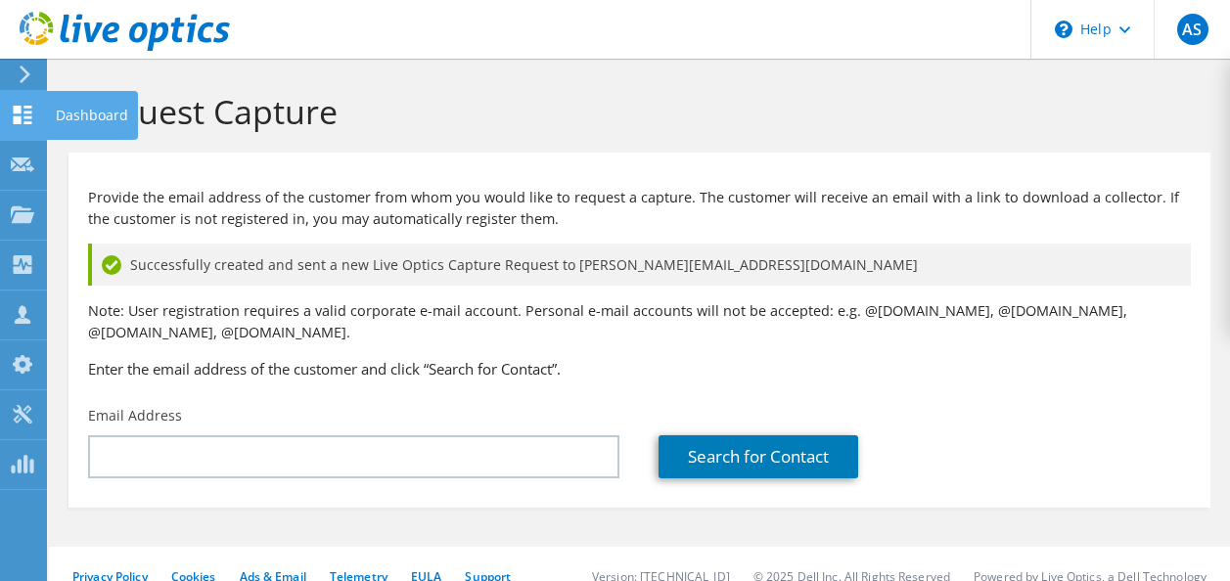
click at [87, 116] on div "Dashboard" at bounding box center [92, 115] width 92 height 49
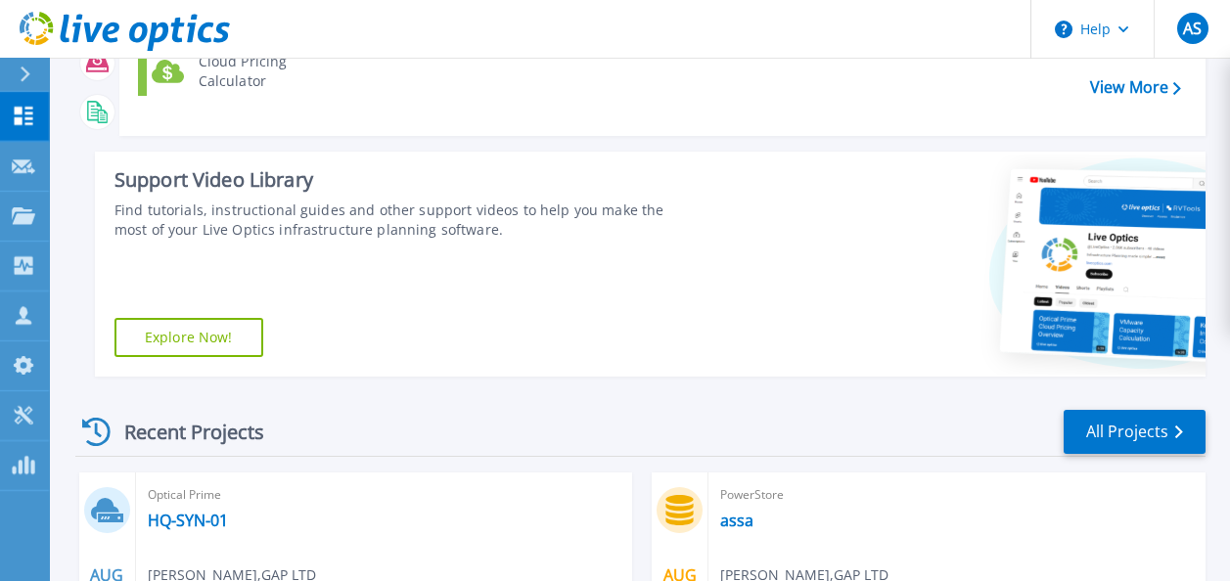
scroll to position [293, 0]
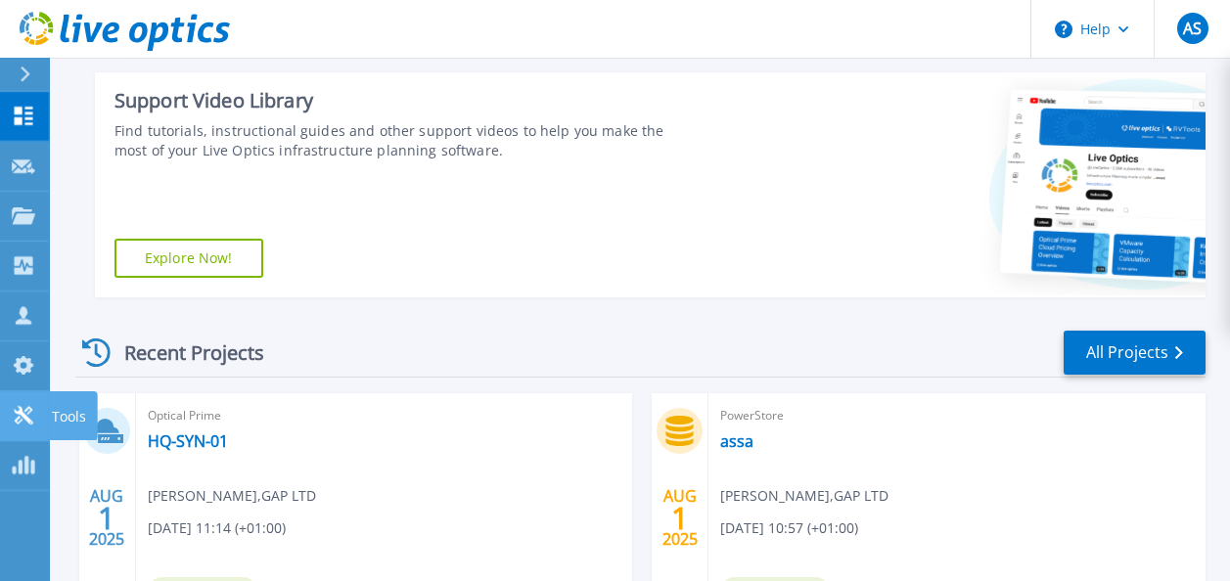
click at [64, 413] on p "Tools" at bounding box center [69, 416] width 34 height 51
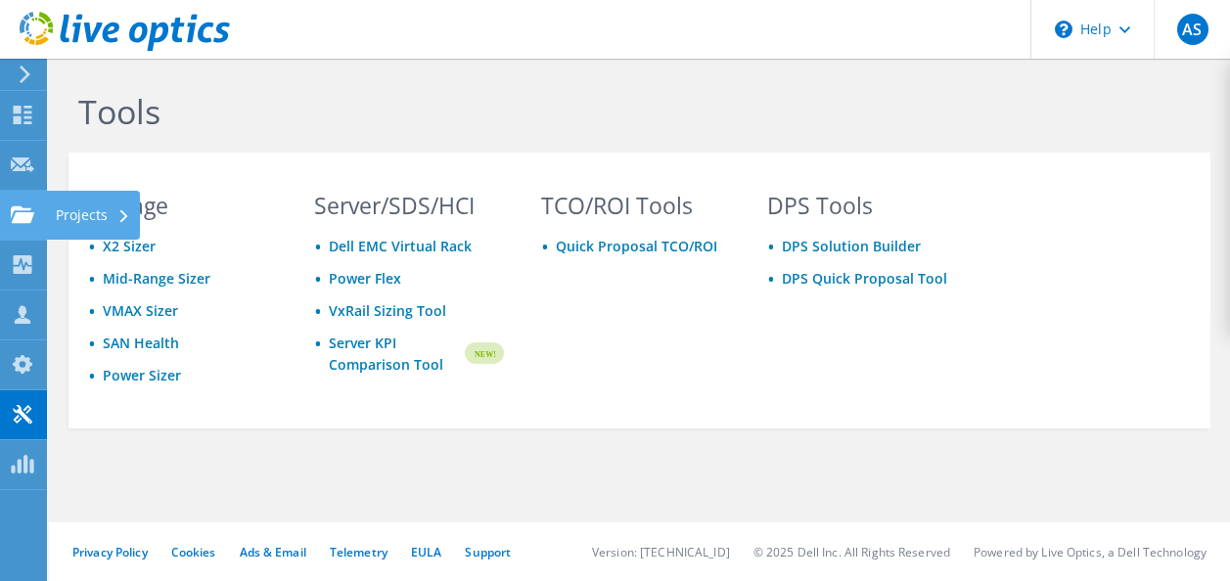
click at [25, 219] on use at bounding box center [22, 213] width 23 height 17
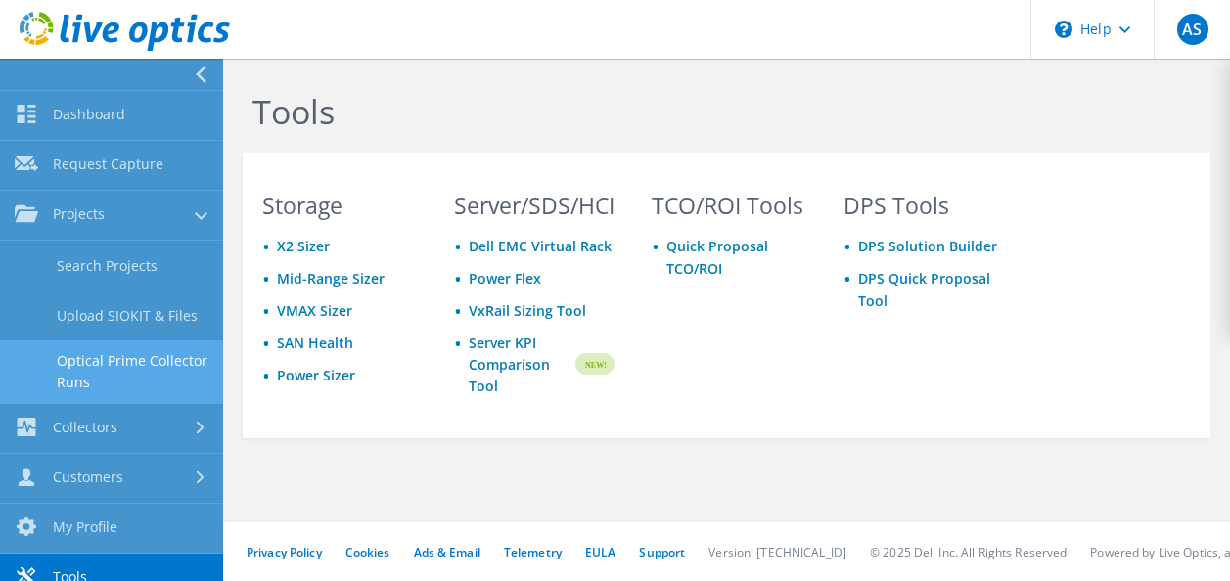
click at [108, 360] on link "Optical Prime Collector Runs" at bounding box center [111, 371] width 223 height 63
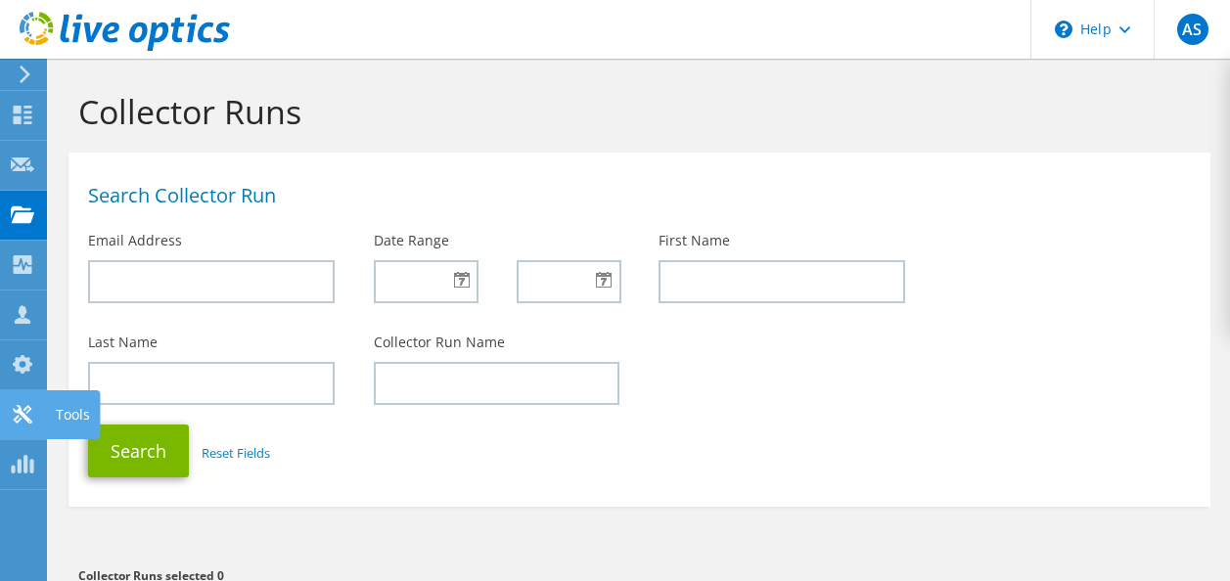
click at [70, 421] on div "Tools" at bounding box center [73, 414] width 54 height 49
